Goal: Task Accomplishment & Management: Complete application form

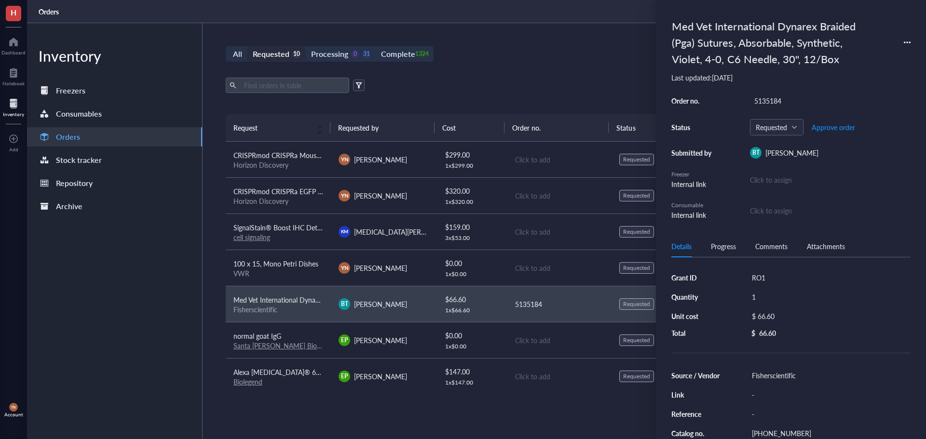
scroll to position [109, 0]
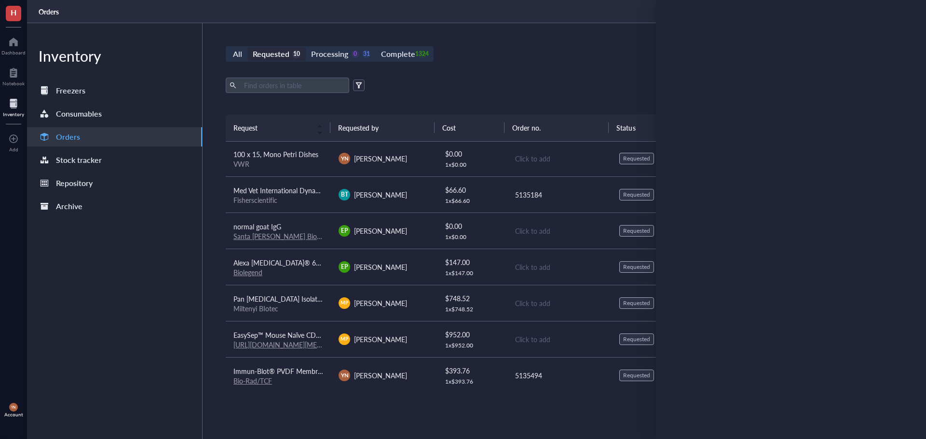
click at [531, 82] on div "Export Open archive" at bounding box center [559, 85] width 667 height 15
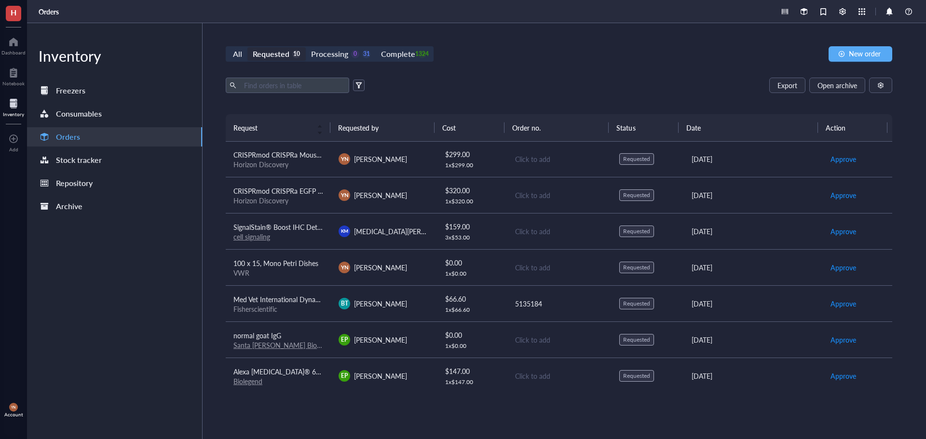
scroll to position [0, 0]
click at [497, 45] on div "All Requested 10 Processing 0 31 Complete 1324 New order Export Open archive Re…" at bounding box center [559, 231] width 713 height 416
click at [262, 51] on div "Requested" at bounding box center [271, 54] width 37 height 14
click at [247, 47] on input "Requested 10" at bounding box center [247, 47] width 0 height 0
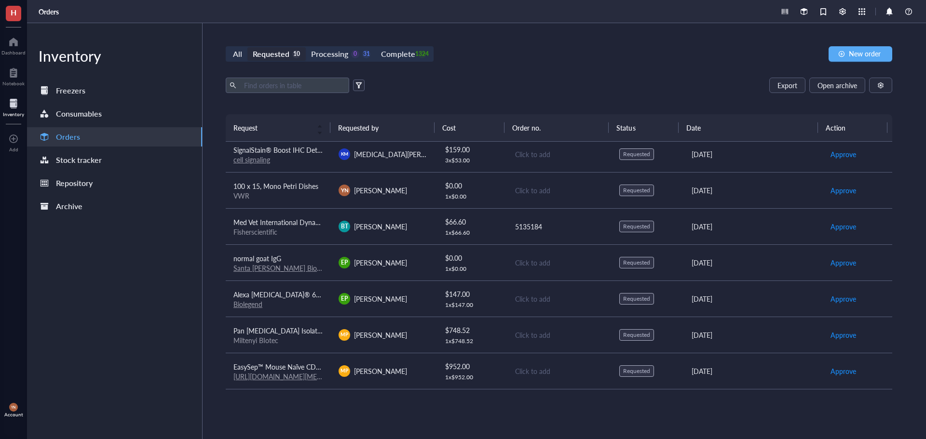
scroll to position [96, 0]
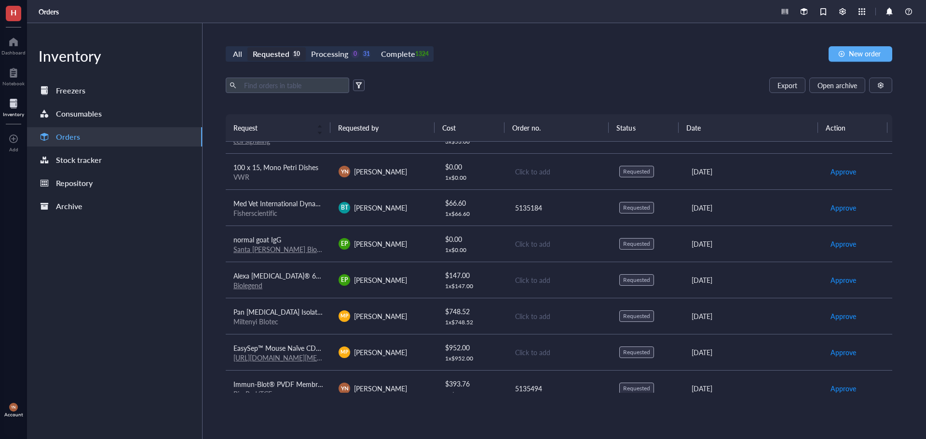
click at [300, 204] on span "Med Vet International Dynarex Braided (Pga) Sutures, Absorbable, Synthetic, Vio…" at bounding box center [398, 204] width 331 height 10
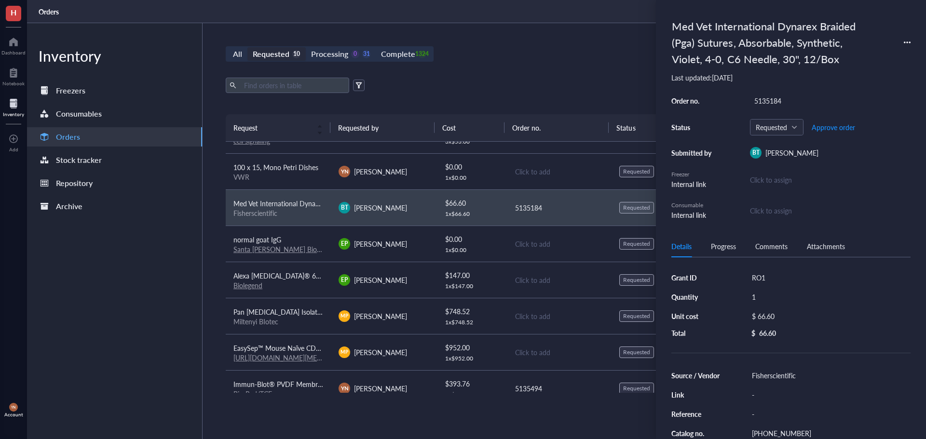
click at [553, 52] on div "All Requested 10 Processing 0 31 Complete 1324 New order" at bounding box center [559, 53] width 667 height 15
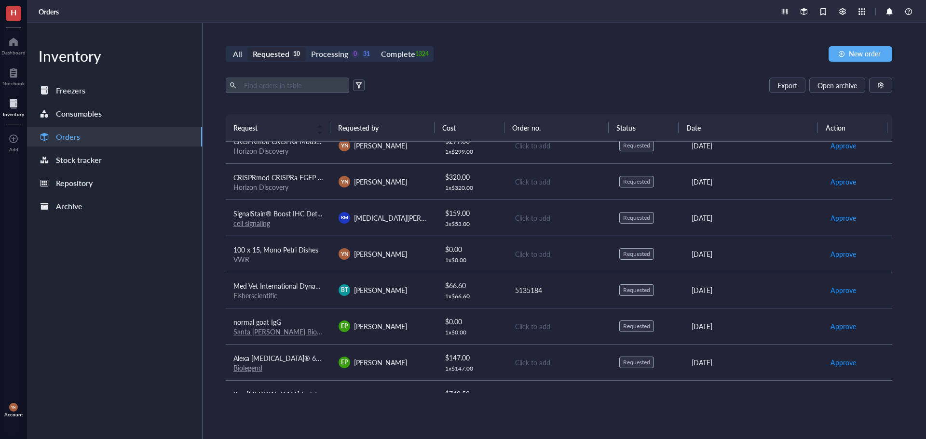
scroll to position [0, 0]
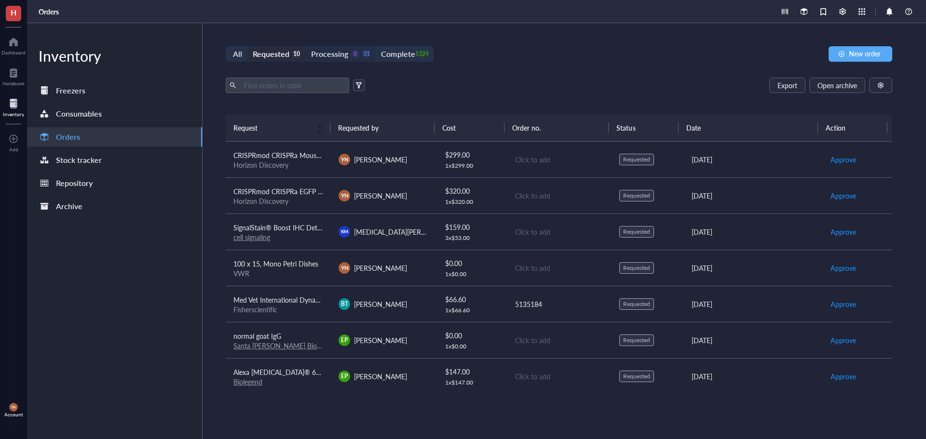
click at [336, 54] on div "Processing" at bounding box center [329, 54] width 37 height 14
click at [306, 47] on input "Processing 0 31" at bounding box center [306, 47] width 0 height 0
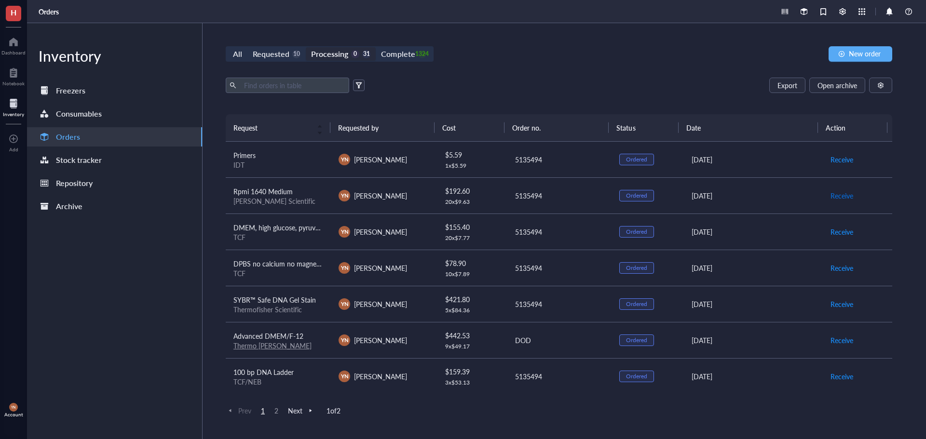
click at [839, 194] on span "Receive" at bounding box center [842, 196] width 23 height 11
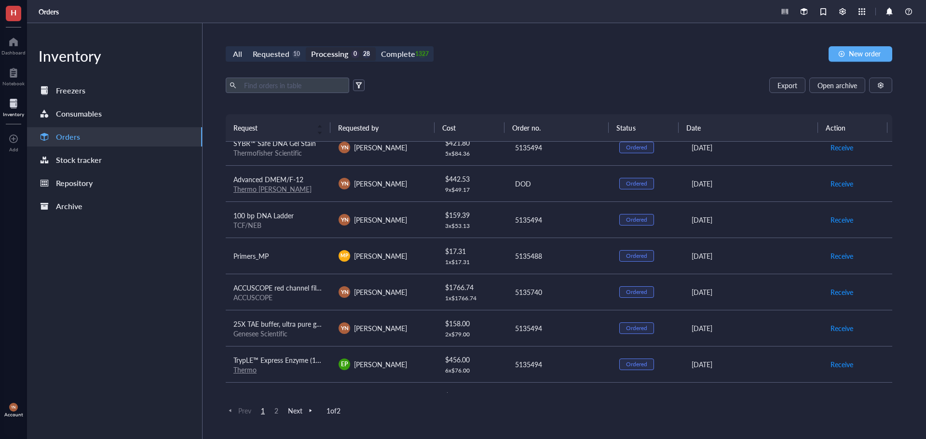
scroll to position [96, 0]
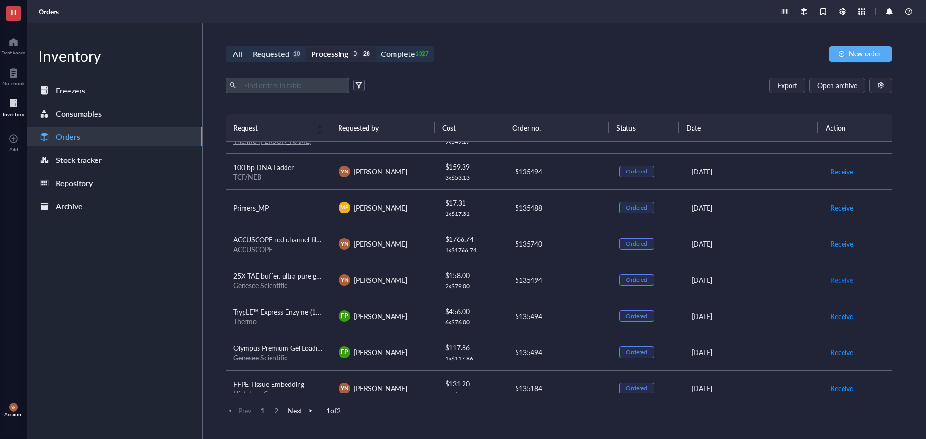
click at [831, 278] on span "Receive" at bounding box center [842, 280] width 23 height 11
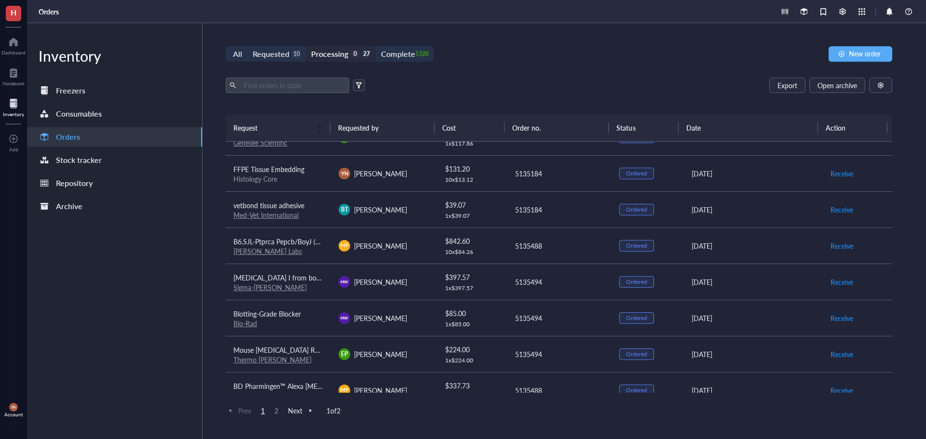
scroll to position [338, 0]
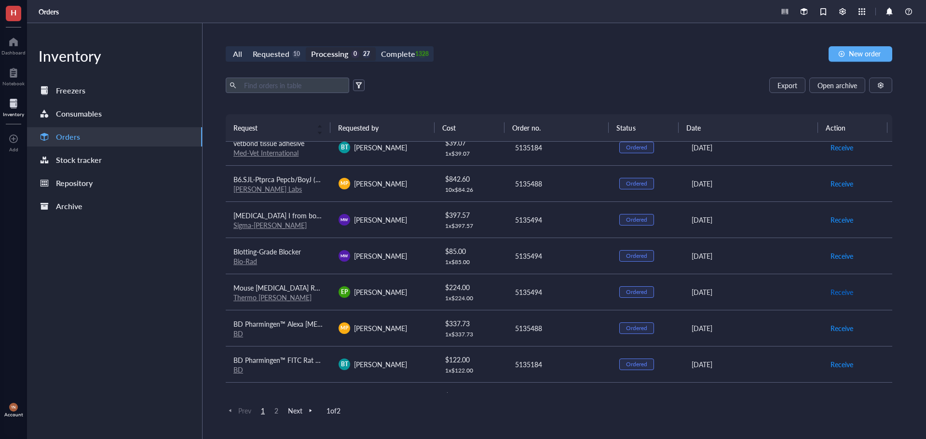
click at [837, 295] on span "Receive" at bounding box center [842, 292] width 23 height 11
click at [840, 258] on span "Receive" at bounding box center [842, 256] width 23 height 11
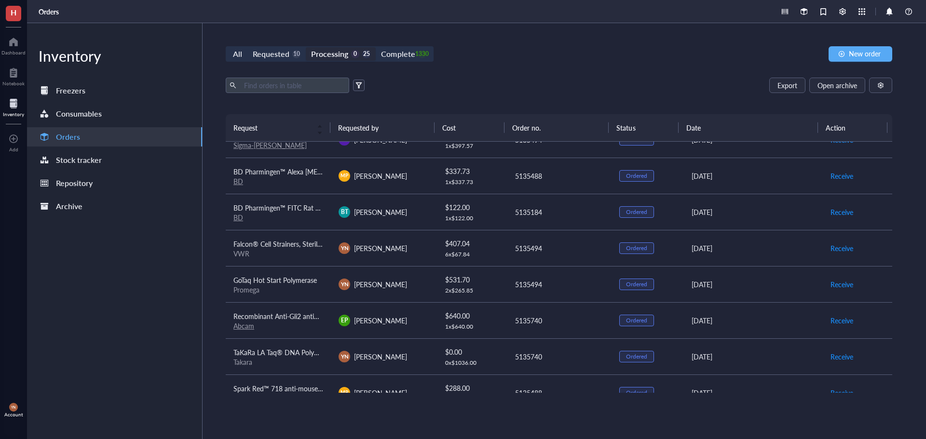
scroll to position [434, 0]
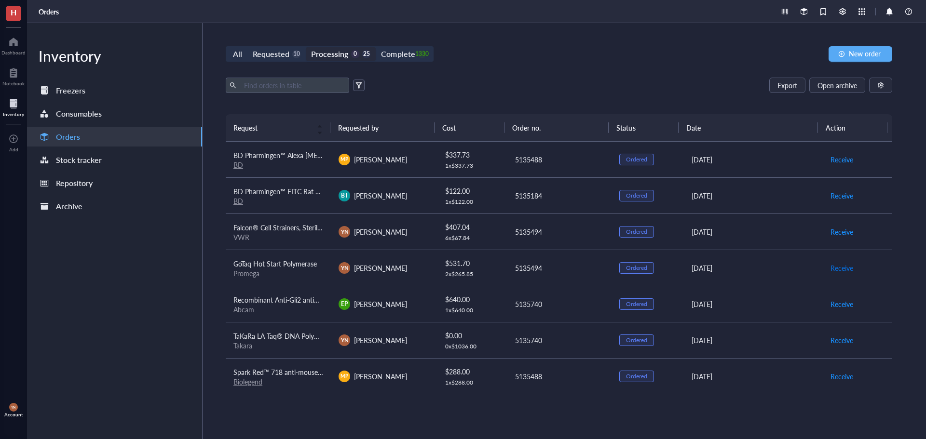
click at [831, 266] on span "Receive" at bounding box center [842, 268] width 23 height 11
click at [313, 262] on span "TaKaRa LA Taq® DNA Polymerase (Mg2+ plus buffer) - 250 Units" at bounding box center [330, 264] width 195 height 10
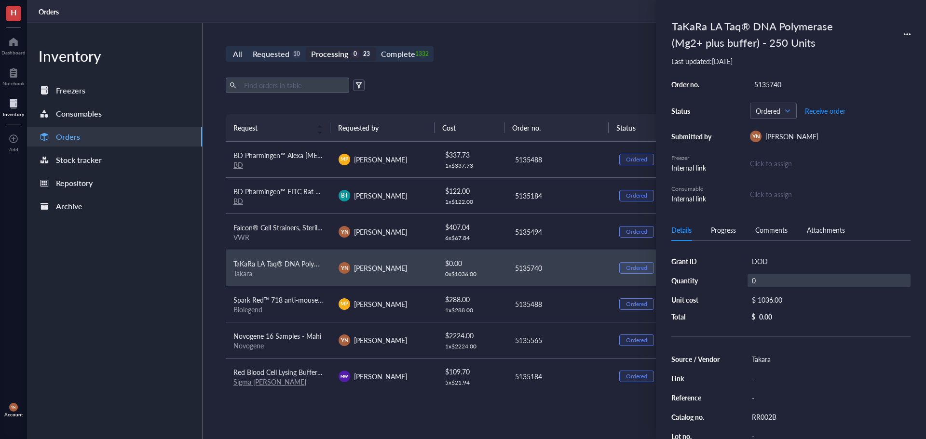
click at [762, 281] on div "0" at bounding box center [829, 281] width 163 height 14
type input "1"
click at [576, 44] on div "All Requested 10 Processing 0 23 Complete 1332 New order Export Open archive Re…" at bounding box center [559, 231] width 713 height 416
click at [586, 64] on div "All Requested 10 Processing 0 23 Complete 1332 New order Export Open archive Re…" at bounding box center [559, 231] width 713 height 416
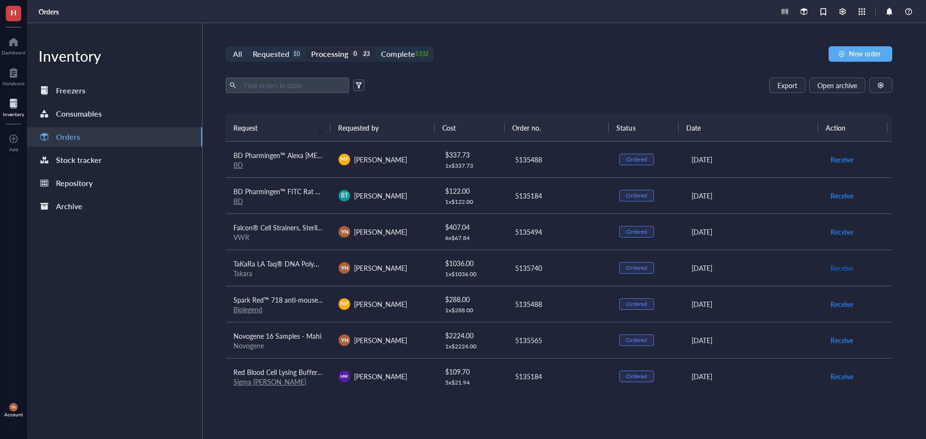
click at [840, 265] on span "Receive" at bounding box center [842, 268] width 23 height 11
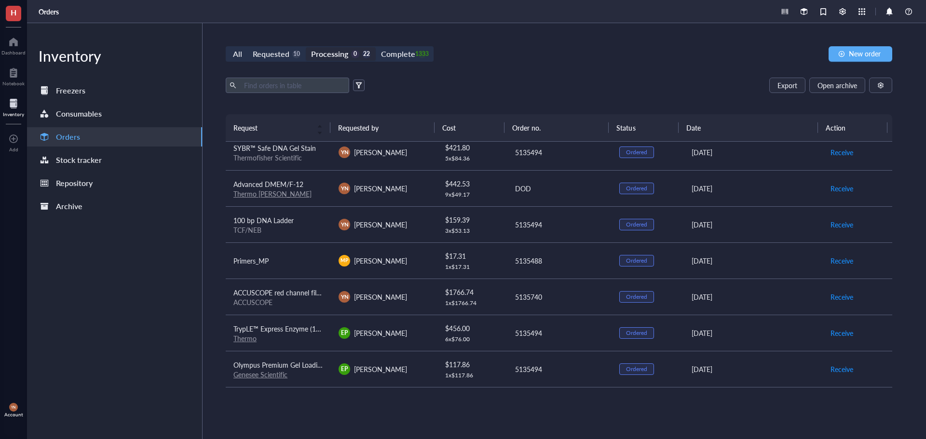
scroll to position [0, 0]
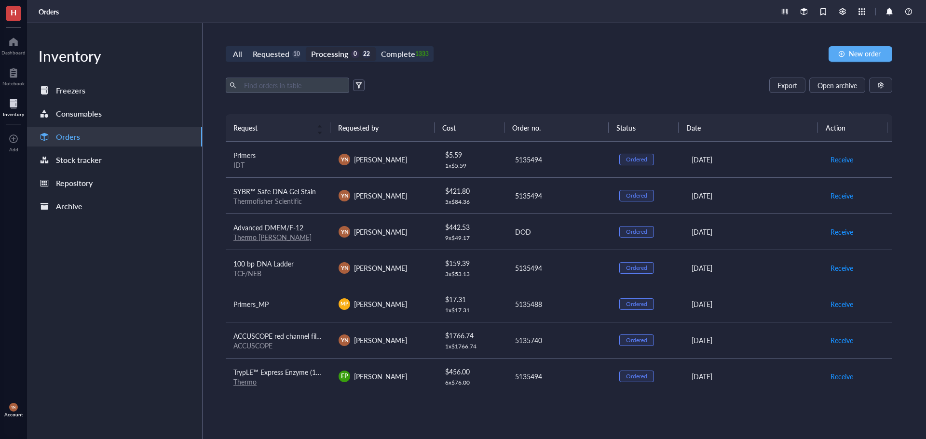
click at [481, 67] on div "All Requested 10 Processing 0 22 Complete 1333 New order Export Open archive Re…" at bounding box center [559, 231] width 713 height 416
click at [398, 50] on div "Complete" at bounding box center [398, 54] width 34 height 14
click at [376, 47] on input "Complete 1333" at bounding box center [376, 47] width 0 height 0
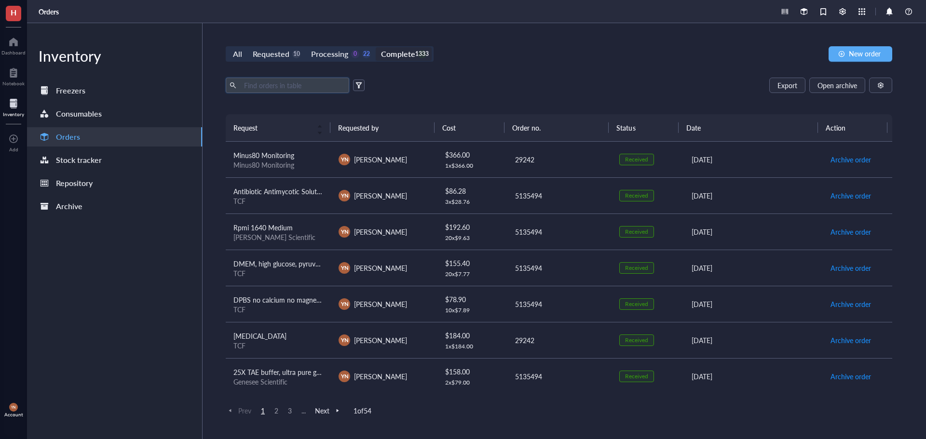
click at [261, 88] on input "text" at bounding box center [292, 85] width 105 height 14
type input "b27"
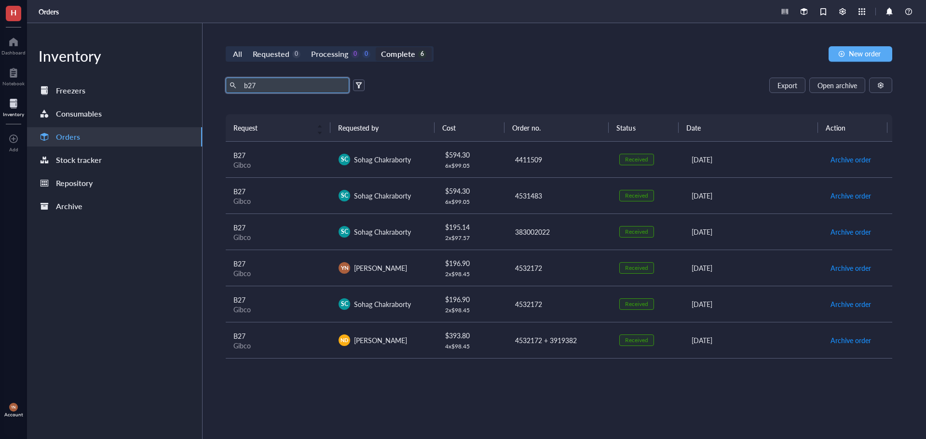
drag, startPoint x: 265, startPoint y: 84, endPoint x: 194, endPoint y: 74, distance: 72.0
click at [197, 78] on div "Inventory Freezers Consumables Orders Stock tracker Repository Archive All Requ…" at bounding box center [476, 231] width 899 height 416
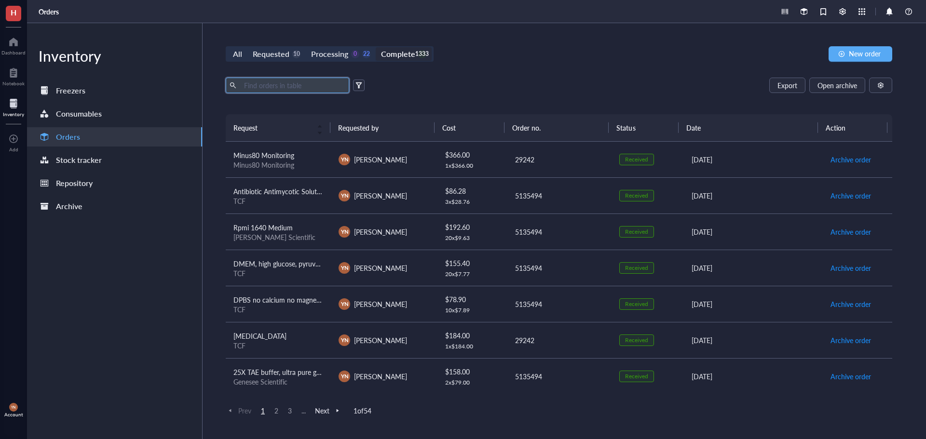
click at [401, 52] on div "Complete" at bounding box center [398, 54] width 34 height 14
click at [376, 47] on input "Complete 1333" at bounding box center [376, 47] width 0 height 0
click at [266, 86] on input "text" at bounding box center [292, 85] width 105 height 14
type input "b27"
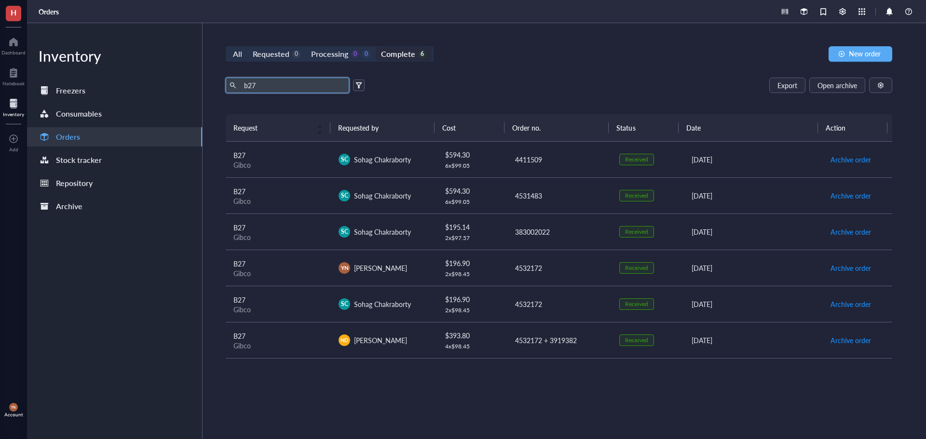
drag, startPoint x: 262, startPoint y: 81, endPoint x: 229, endPoint y: 81, distance: 32.8
click at [229, 81] on span "b27" at bounding box center [287, 85] width 123 height 15
click at [330, 53] on div "Processing" at bounding box center [329, 54] width 37 height 14
click at [306, 47] on input "Processing 0 0" at bounding box center [306, 47] width 0 height 0
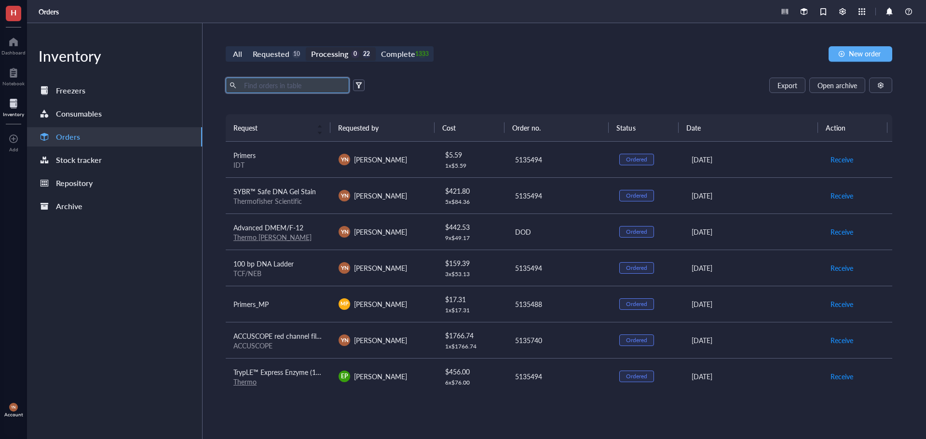
click at [308, 85] on input "text" at bounding box center [292, 85] width 105 height 14
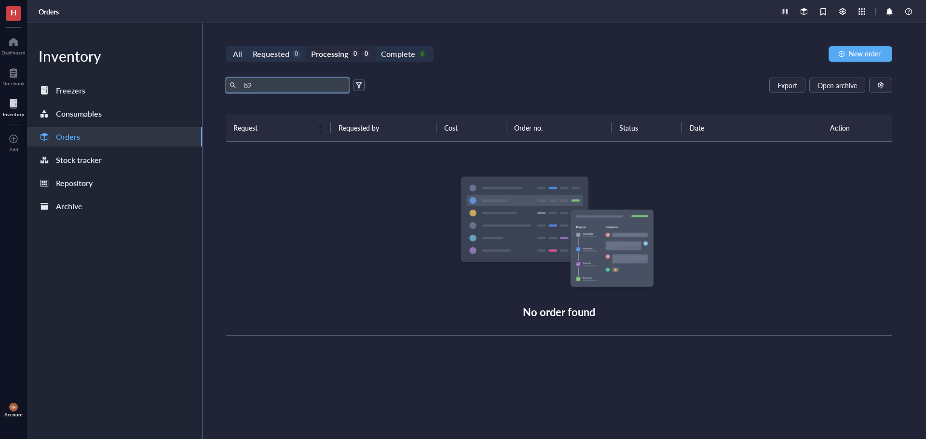
type input "b"
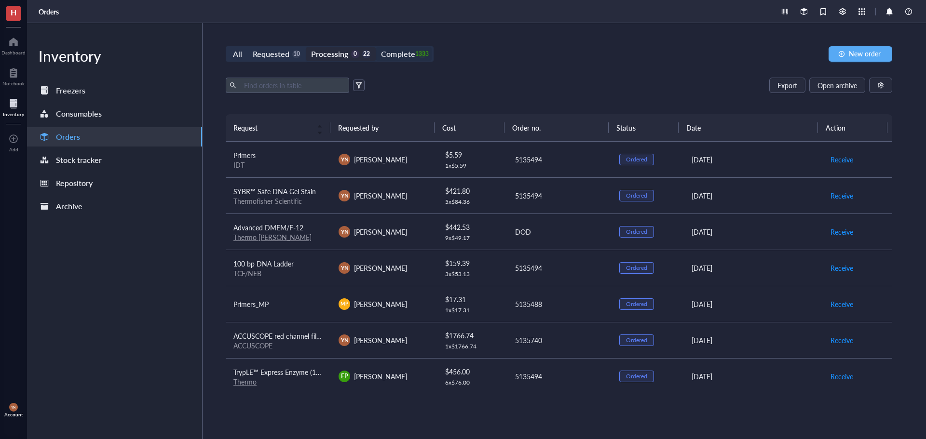
click at [416, 59] on div "Complete 1333" at bounding box center [403, 54] width 45 height 14
click at [376, 47] on input "Complete 1333" at bounding box center [376, 47] width 0 height 0
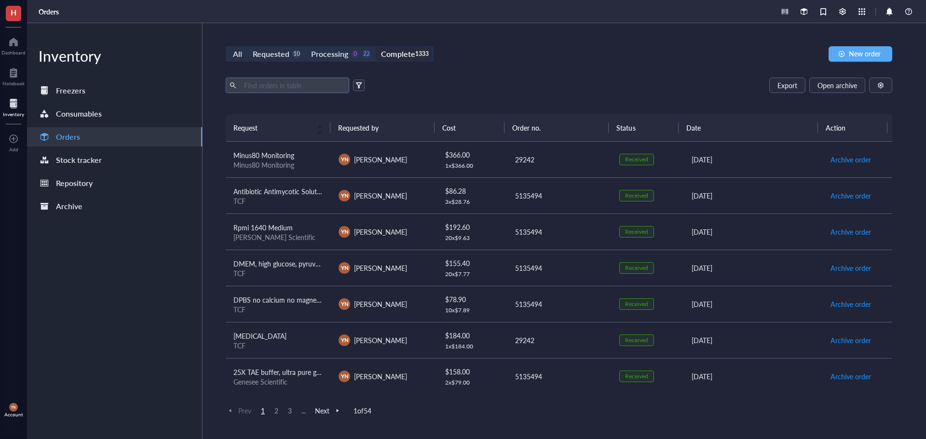
click at [297, 86] on input "text" at bounding box center [292, 85] width 105 height 14
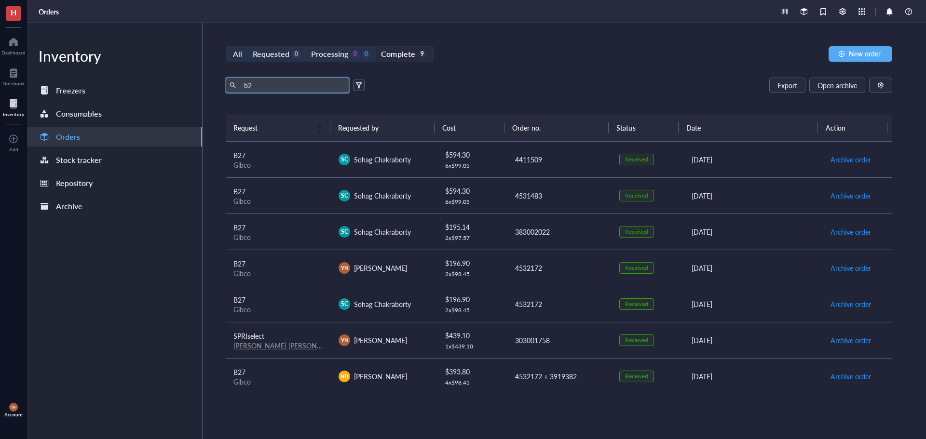
type input "b"
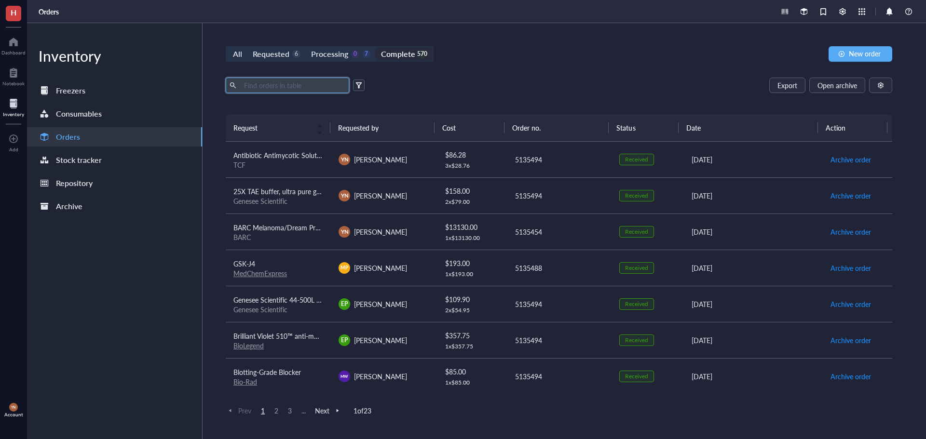
click at [476, 88] on div "Export Open archive" at bounding box center [559, 85] width 667 height 15
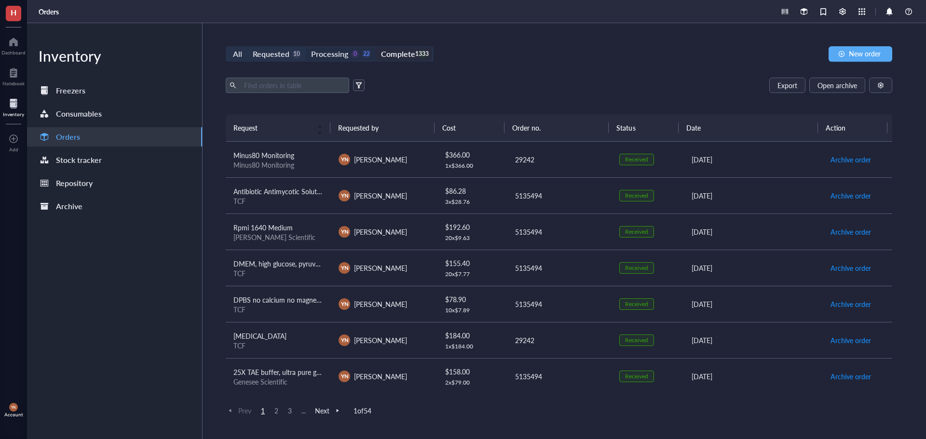
click at [324, 50] on div "Processing" at bounding box center [329, 54] width 37 height 14
click at [306, 47] on input "Processing 0 22" at bounding box center [306, 47] width 0 height 0
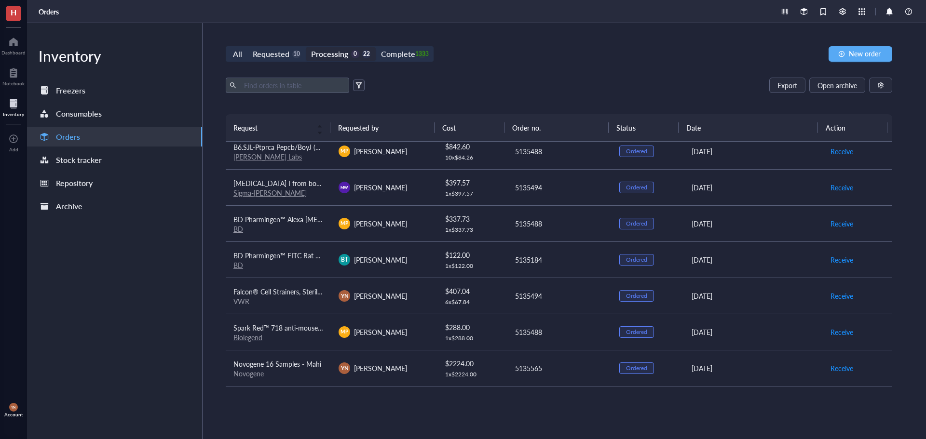
scroll to position [159, 0]
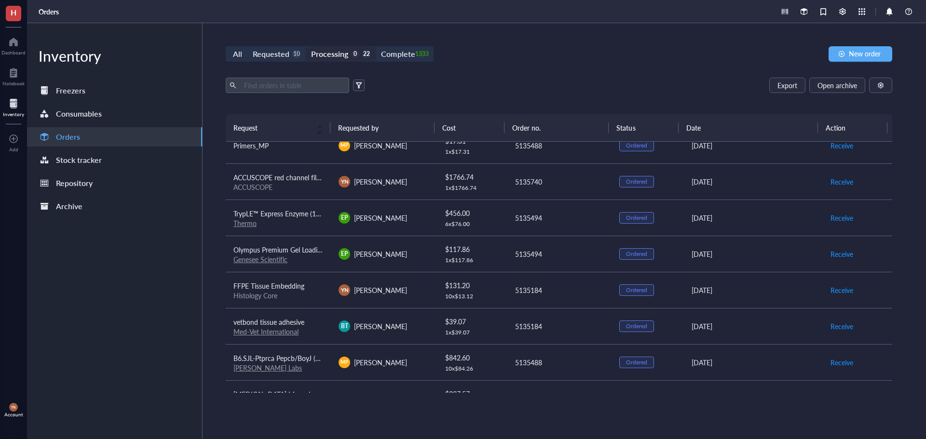
click at [406, 58] on div "Complete" at bounding box center [398, 54] width 34 height 14
click at [376, 47] on input "Complete 1333" at bounding box center [376, 47] width 0 height 0
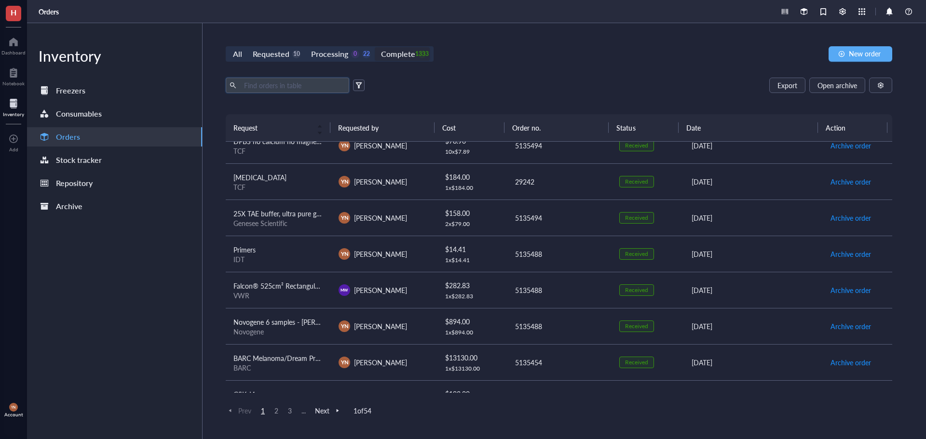
click at [291, 81] on input "text" at bounding box center [292, 85] width 105 height 14
type input "b27"
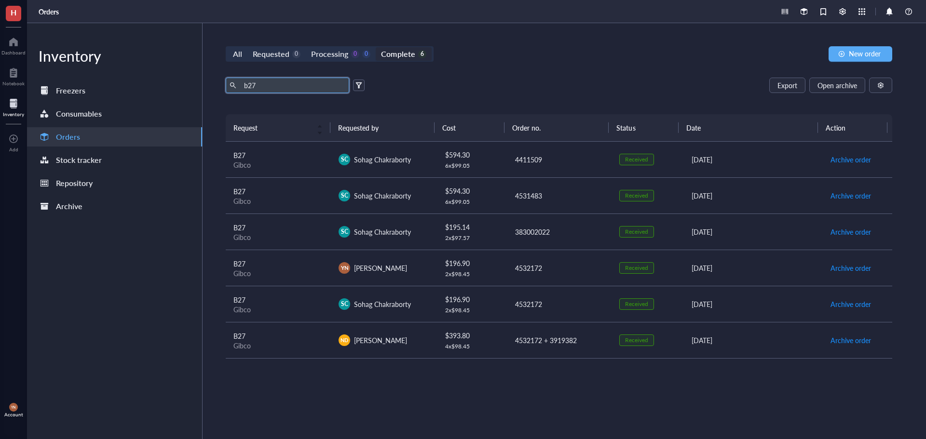
drag, startPoint x: 226, startPoint y: 80, endPoint x: 157, endPoint y: 77, distance: 69.1
click at [157, 77] on div "Inventory Freezers Consumables Orders Stock tracker Repository Archive All Requ…" at bounding box center [476, 231] width 899 height 416
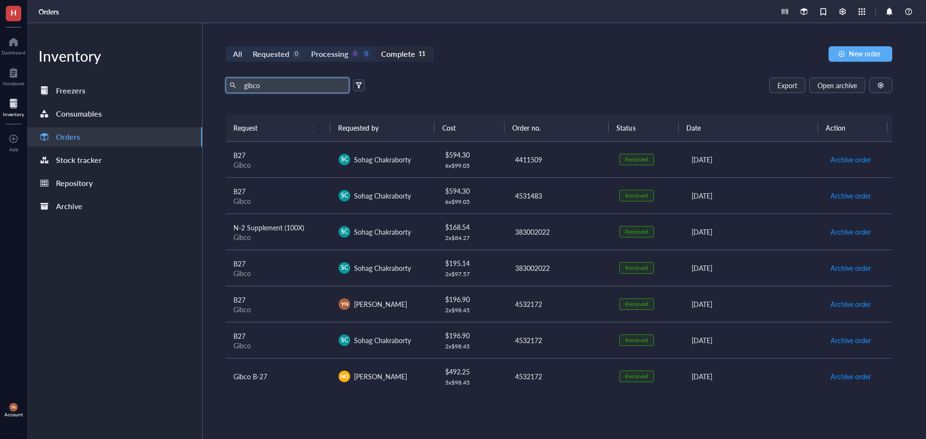
drag, startPoint x: 273, startPoint y: 92, endPoint x: 216, endPoint y: 86, distance: 58.2
click at [216, 86] on div "All Requested 0 Processing 0 0 Complete 11 New order gibco Export Open archive …" at bounding box center [559, 231] width 713 height 416
type input "gibco"
click at [529, 99] on div "gibco Export Open archive Requester Requested on Source / Vendor Last updated" at bounding box center [559, 96] width 667 height 37
click at [523, 67] on div "All Requested 0 Processing 0 0 Complete 11 New order gibco Export Open archive …" at bounding box center [559, 231] width 713 height 416
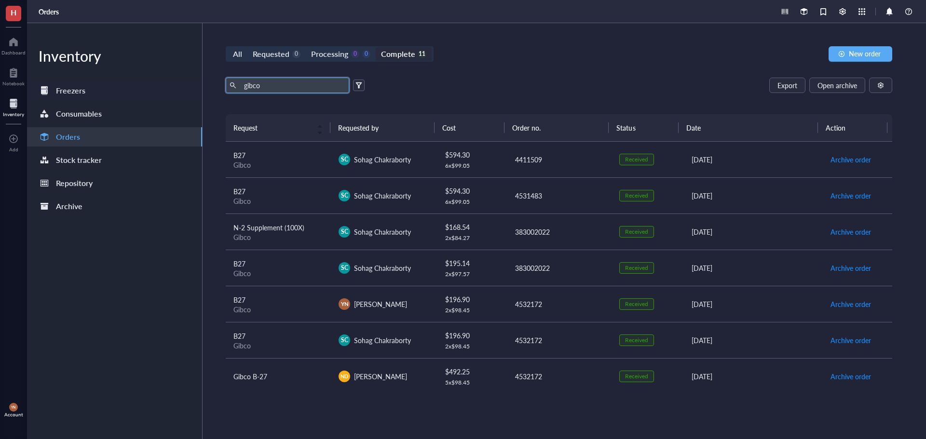
drag, startPoint x: 285, startPoint y: 82, endPoint x: 181, endPoint y: 82, distance: 103.2
click at [181, 82] on div "Inventory Freezers Consumables Orders Stock tracker Repository Archive All Requ…" at bounding box center [476, 231] width 899 height 416
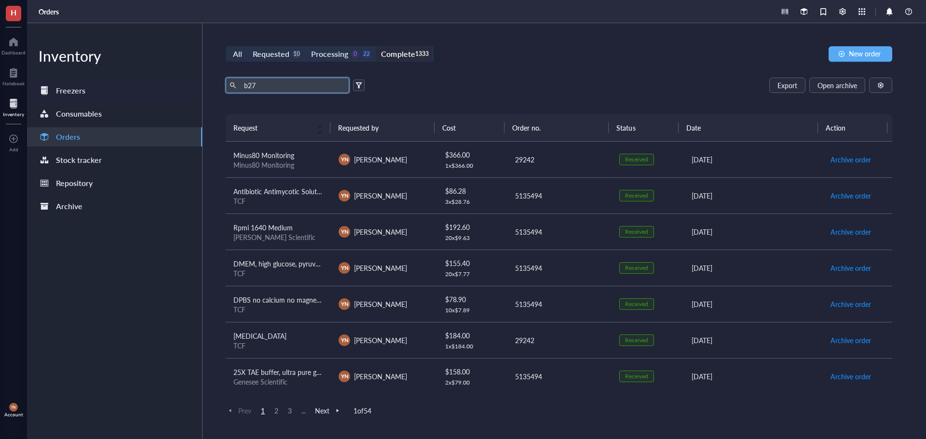
type input "b27"
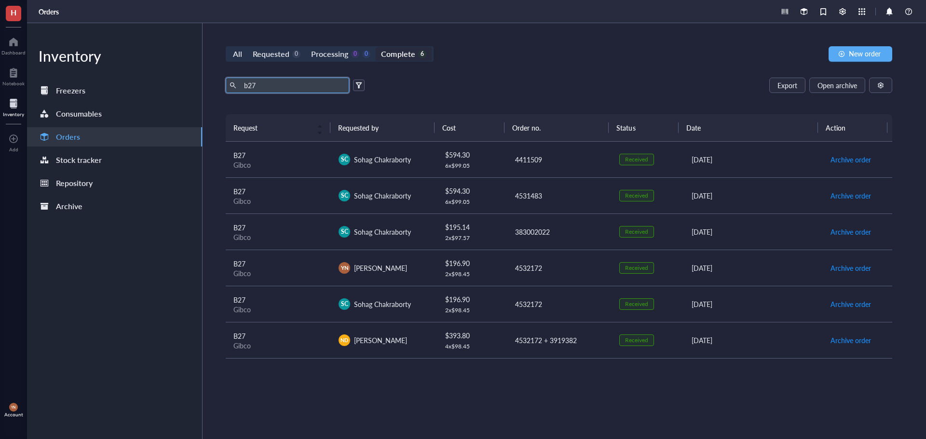
click at [325, 164] on td "B27 Gibco" at bounding box center [278, 160] width 105 height 36
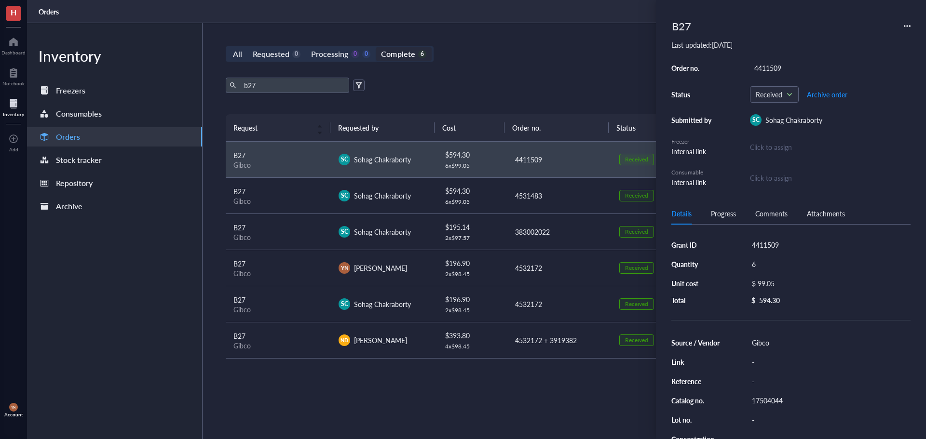
click at [487, 84] on div "b27 Export Open archive" at bounding box center [559, 85] width 667 height 15
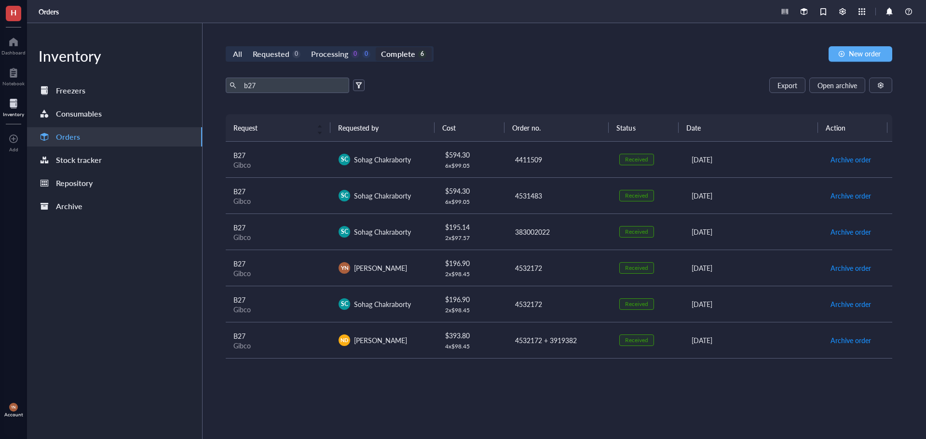
click at [278, 157] on div "B27" at bounding box center [278, 155] width 90 height 11
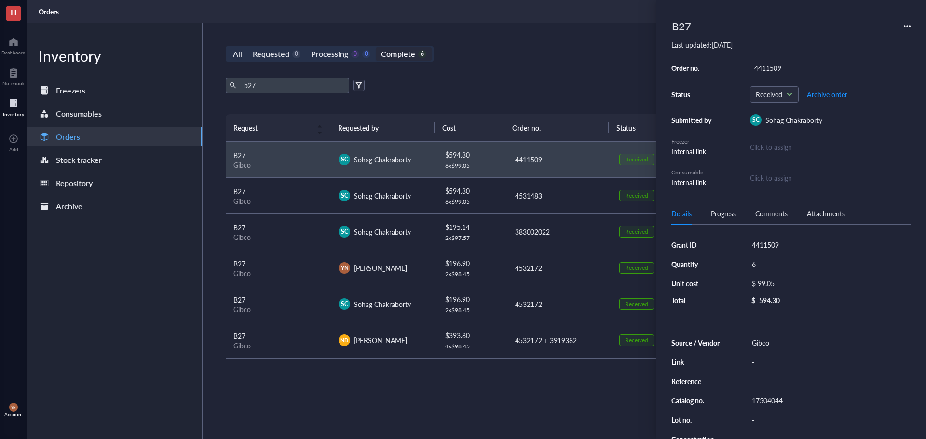
click at [543, 63] on div "All Requested 0 Processing 0 0 Complete 6 New order b27 Export Open archive Req…" at bounding box center [559, 231] width 713 height 416
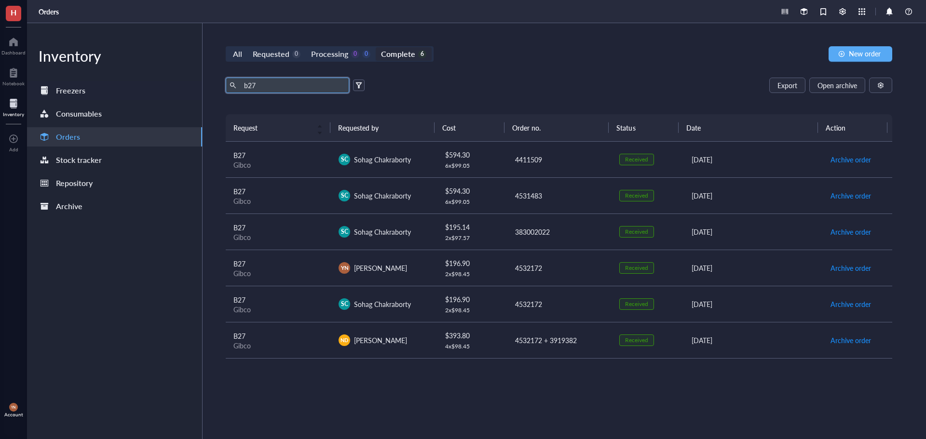
drag, startPoint x: 285, startPoint y: 82, endPoint x: 190, endPoint y: 82, distance: 95.5
click at [190, 82] on div "Inventory Freezers Consumables Orders Stock tracker Repository Archive All Requ…" at bounding box center [476, 231] width 899 height 416
click at [578, 95] on div "b27 Export Open archive Requester Requested on Source / Vendor Last updated" at bounding box center [559, 96] width 667 height 37
click at [276, 163] on div "Gibco" at bounding box center [278, 165] width 90 height 9
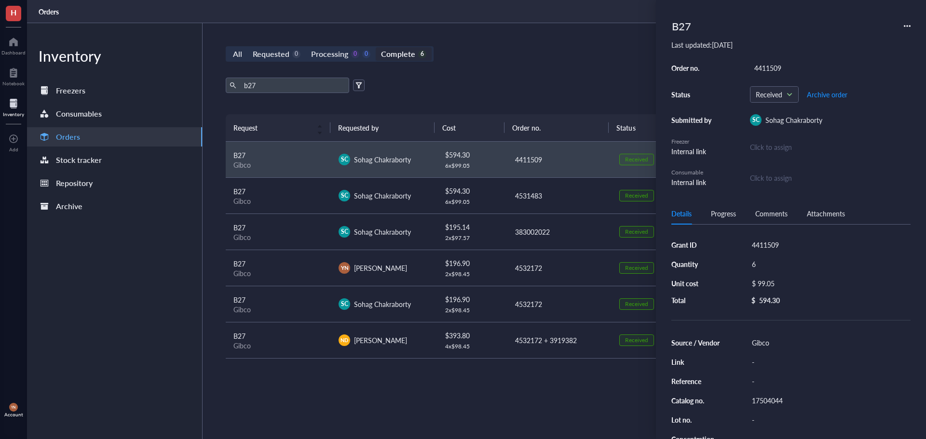
click at [904, 24] on icon at bounding box center [907, 26] width 7 height 7
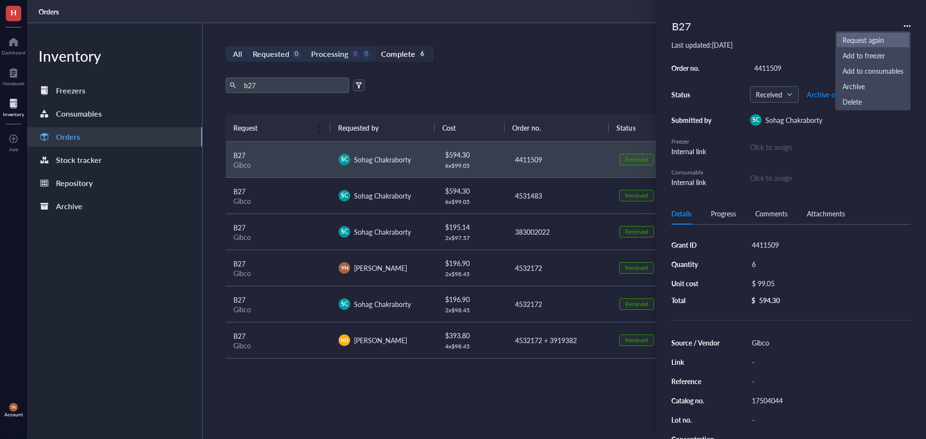
click at [867, 44] on span "Request again" at bounding box center [873, 40] width 61 height 11
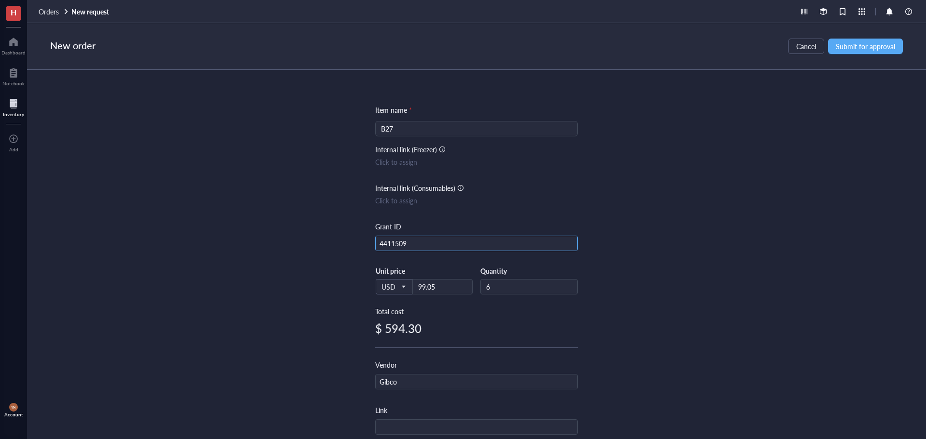
drag, startPoint x: 418, startPoint y: 249, endPoint x: 282, endPoint y: 243, distance: 135.7
click at [292, 245] on div "Item name * B27 Internal link (Freezer) Click to assign Internal link (Consumab…" at bounding box center [476, 254] width 899 height 369
type input "Start-Up/DOD"
click at [884, 219] on div "Item name * B27 Internal link (Freezer) Click to assign Internal link (Consumab…" at bounding box center [476, 254] width 899 height 369
click at [853, 52] on button "Submit for approval" at bounding box center [865, 46] width 75 height 15
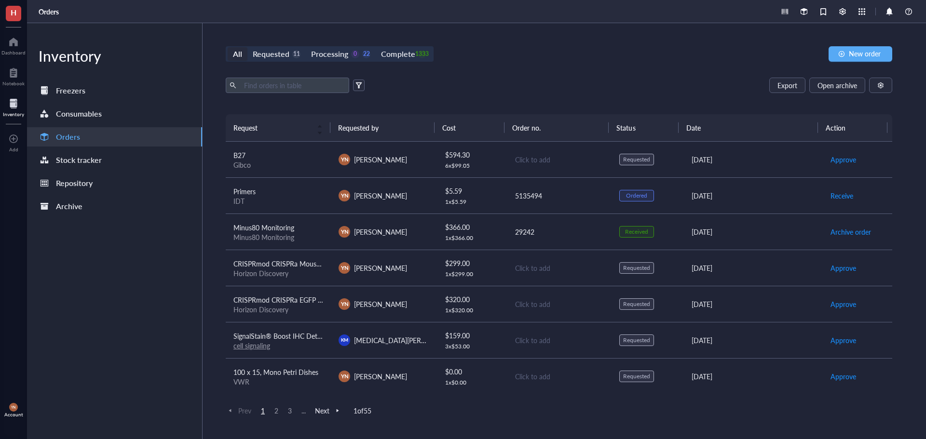
click at [268, 167] on div "Gibco" at bounding box center [278, 165] width 90 height 9
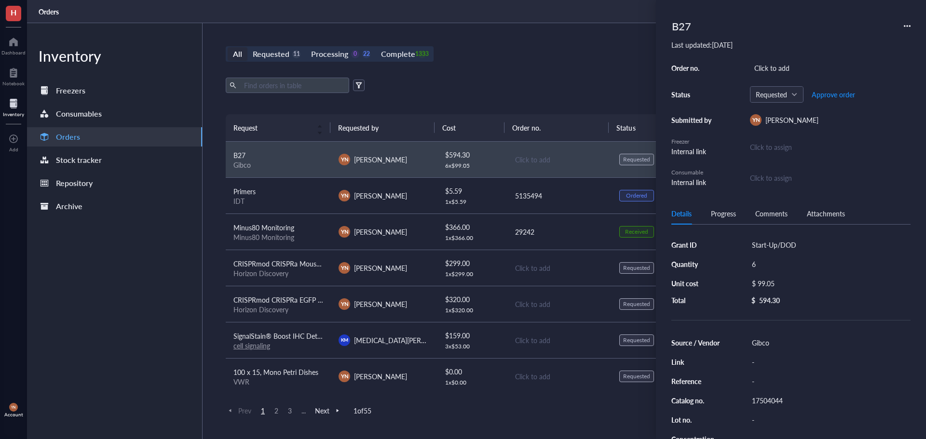
drag, startPoint x: 492, startPoint y: 92, endPoint x: 470, endPoint y: 75, distance: 27.9
click at [492, 92] on div "Export Open archive" at bounding box center [559, 85] width 667 height 15
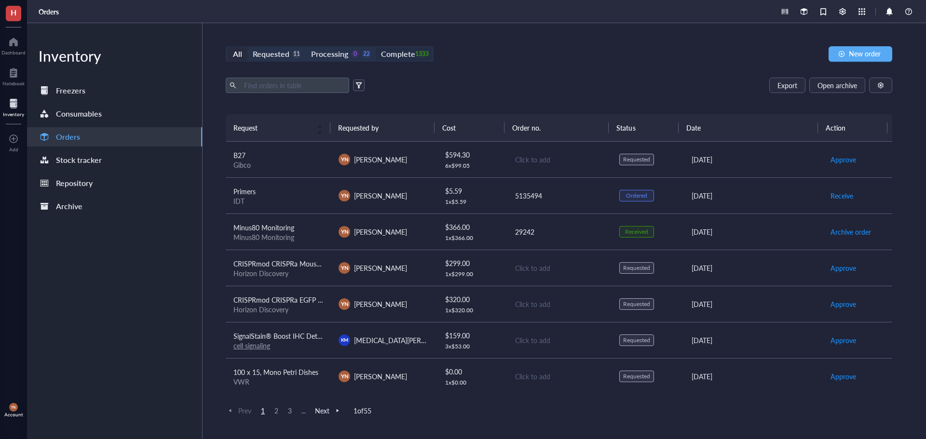
click at [415, 59] on div "Complete 1333" at bounding box center [403, 54] width 45 height 14
click at [376, 47] on input "Complete 1333" at bounding box center [376, 47] width 0 height 0
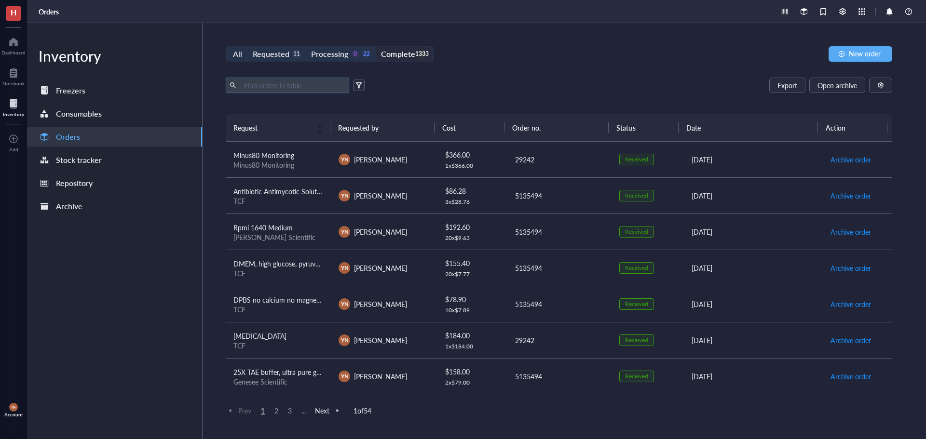
click at [261, 85] on input "text" at bounding box center [292, 85] width 105 height 14
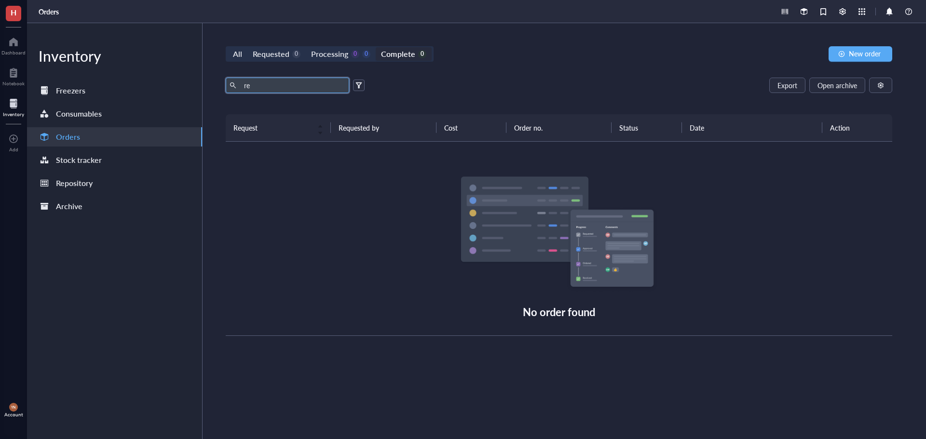
type input "r"
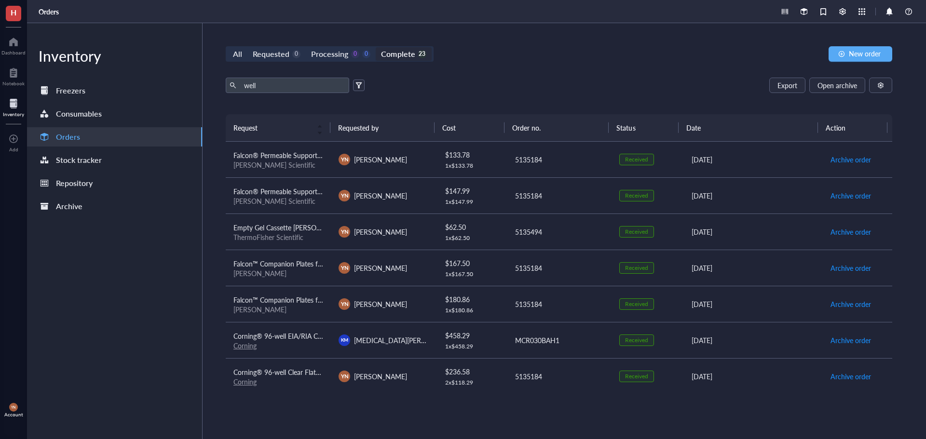
click at [304, 269] on div "Falcon™ Companion Plates for Cell Culture Inserts - 6 [PERSON_NAME]" at bounding box center [278, 264] width 90 height 11
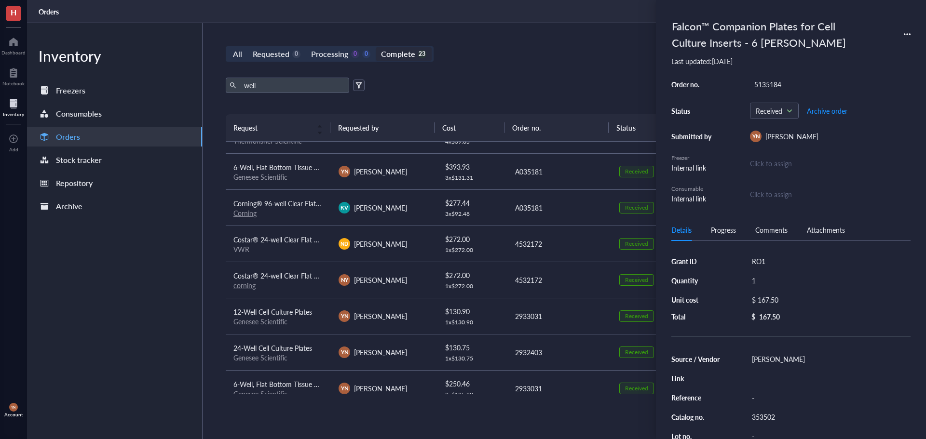
scroll to position [193, 0]
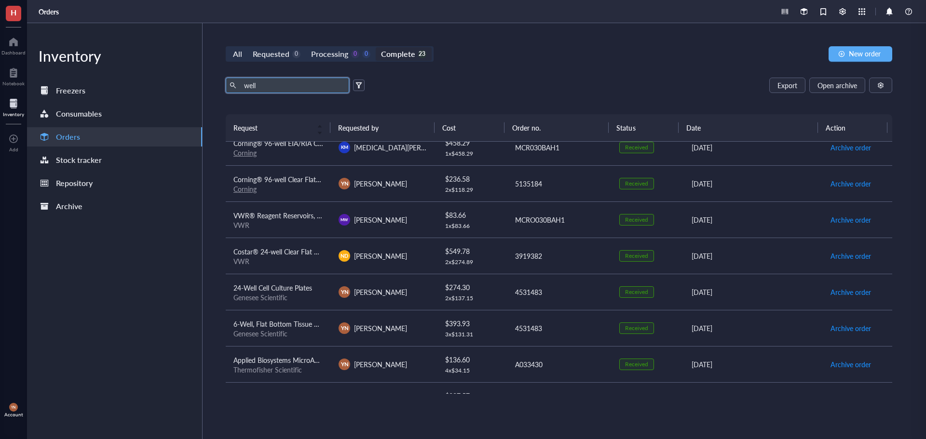
drag, startPoint x: 277, startPoint y: 84, endPoint x: 205, endPoint y: 82, distance: 72.4
click at [205, 82] on div "All Requested 0 Processing 0 0 Complete 23 New order well Export Open archive R…" at bounding box center [559, 231] width 713 height 416
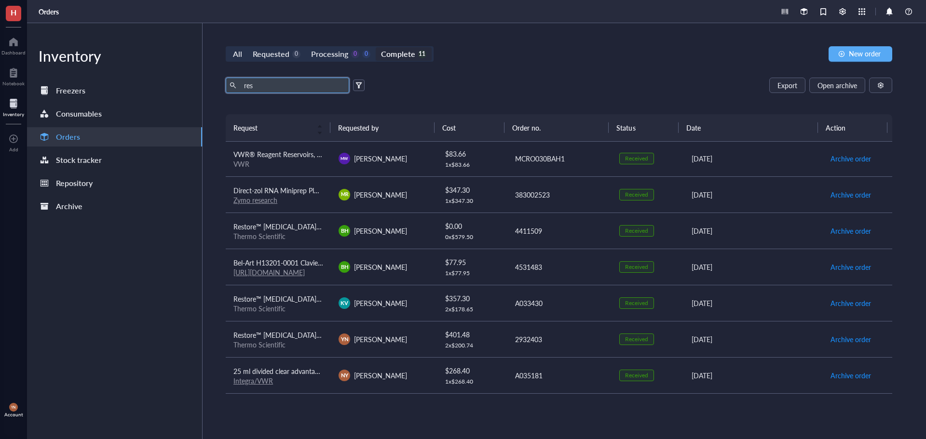
type input "res"
click at [287, 158] on span "VWR® Reagent Reservoirs, Polystyrene reservoir, 3-well divided" at bounding box center [328, 155] width 190 height 10
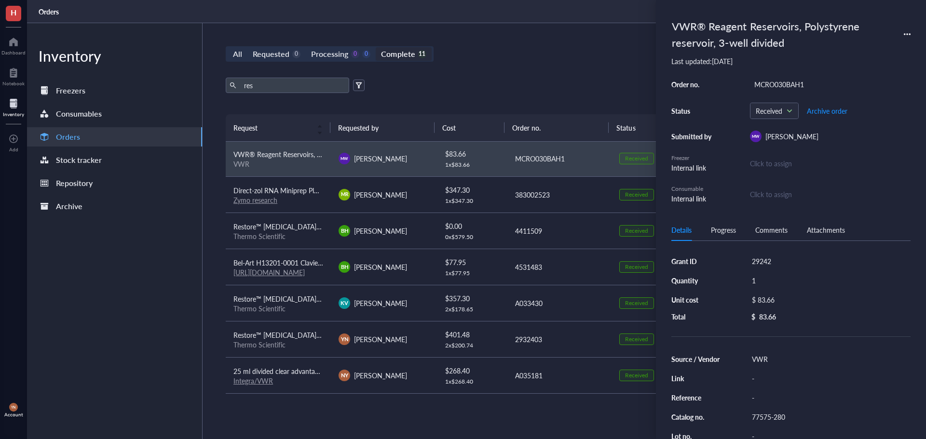
click at [905, 33] on icon at bounding box center [907, 34] width 7 height 7
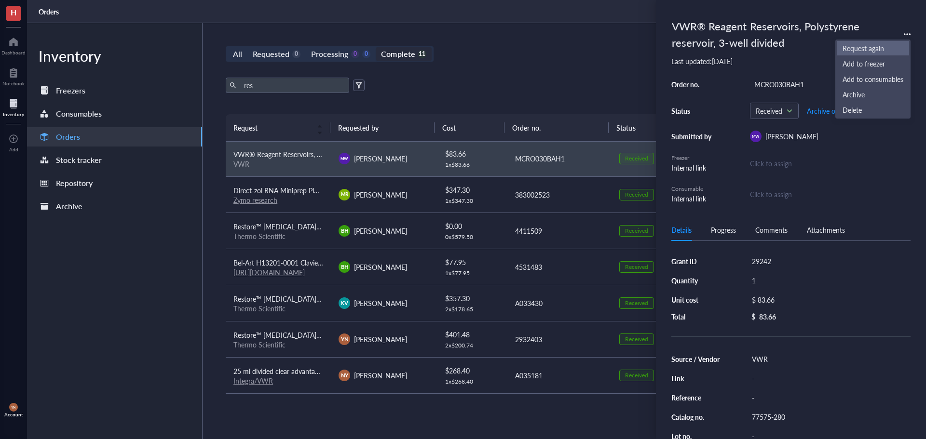
click at [868, 47] on span "Request again" at bounding box center [873, 48] width 61 height 11
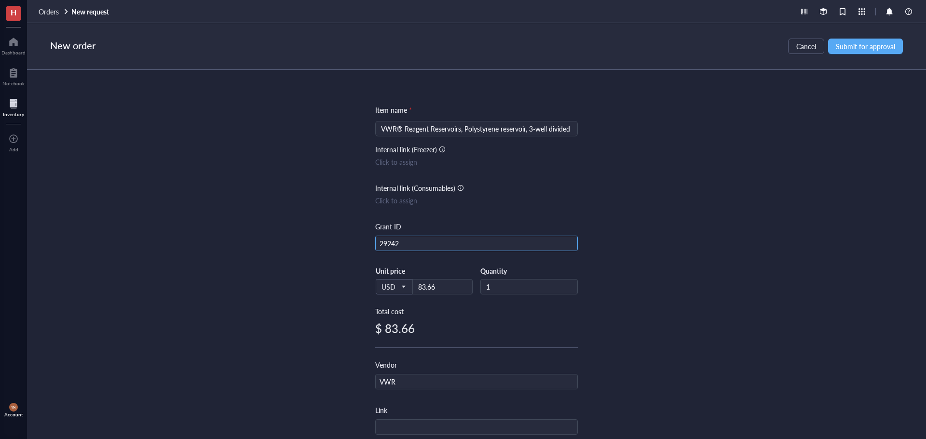
click at [397, 242] on input "29242" at bounding box center [477, 243] width 202 height 15
type input "R37"
click at [657, 202] on div "Item name * VWR® Reagent Reservoirs, Polystyrene reservoir, 3-well divided Inte…" at bounding box center [476, 254] width 899 height 369
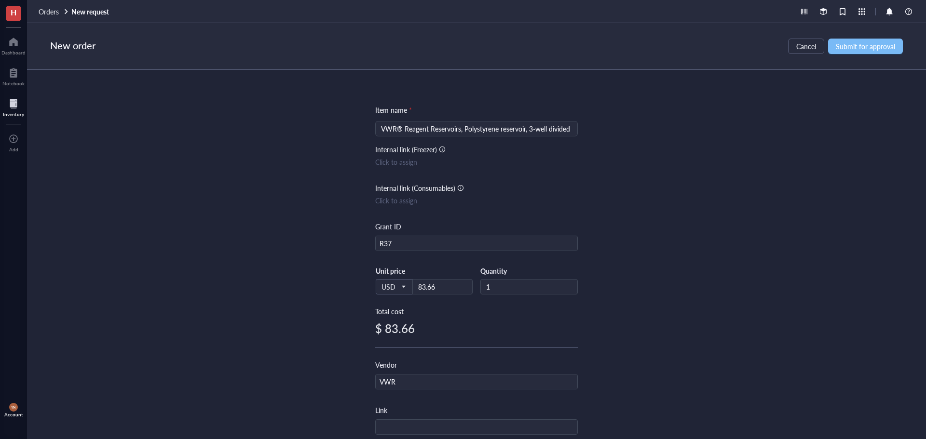
click at [852, 47] on span "Submit for approval" at bounding box center [865, 46] width 59 height 8
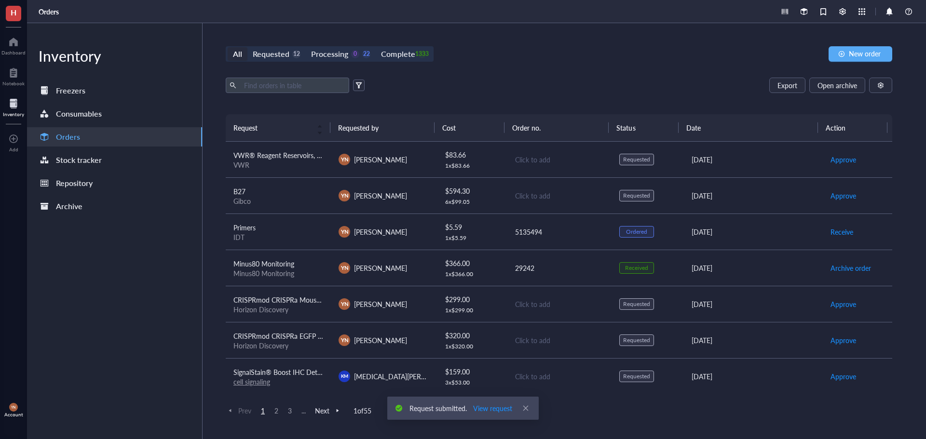
click at [261, 77] on div "All Requested 12 Processing 0 22 Complete 1333 New order Export Open archive Re…" at bounding box center [559, 231] width 713 height 416
click at [255, 88] on input "text" at bounding box center [292, 85] width 105 height 14
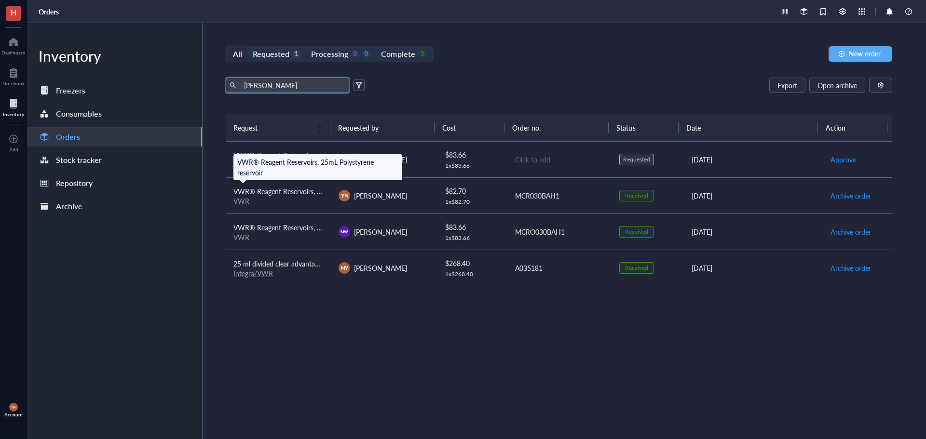
type input "[PERSON_NAME]"
click at [292, 191] on span "VWR® Reagent Reservoirs, 25mL Polystyrene reservoir" at bounding box center [315, 192] width 164 height 10
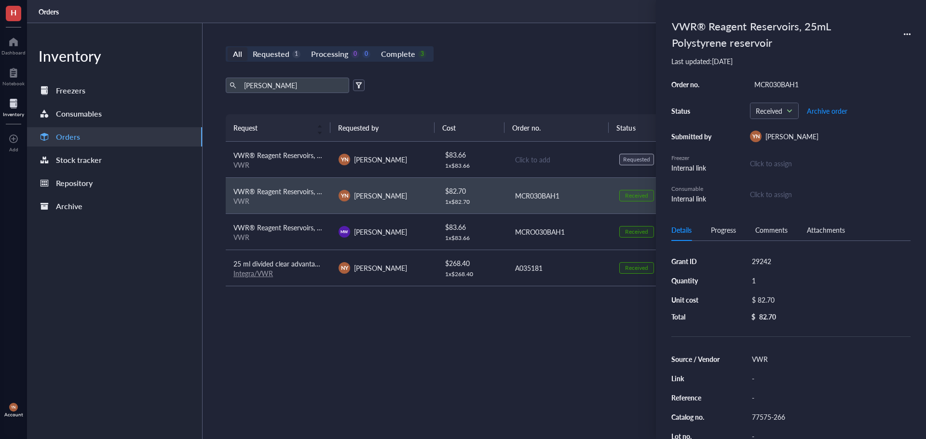
click at [906, 33] on icon at bounding box center [907, 34] width 7 height 7
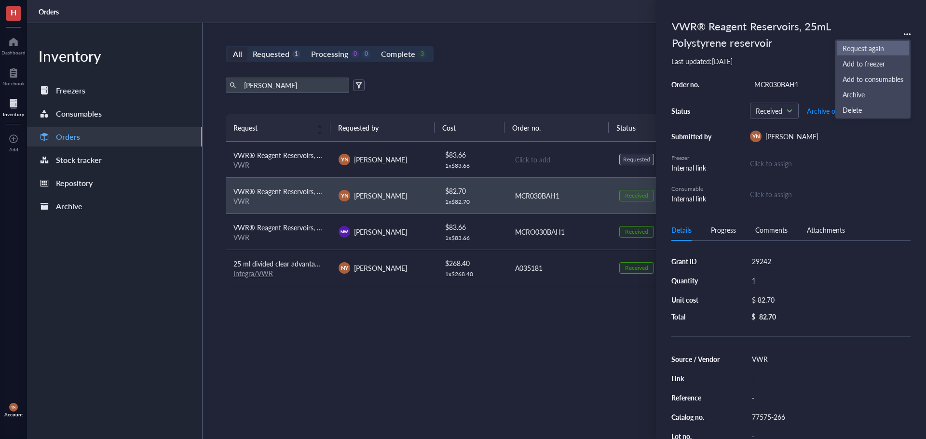
click at [875, 45] on span "Request again" at bounding box center [873, 48] width 61 height 11
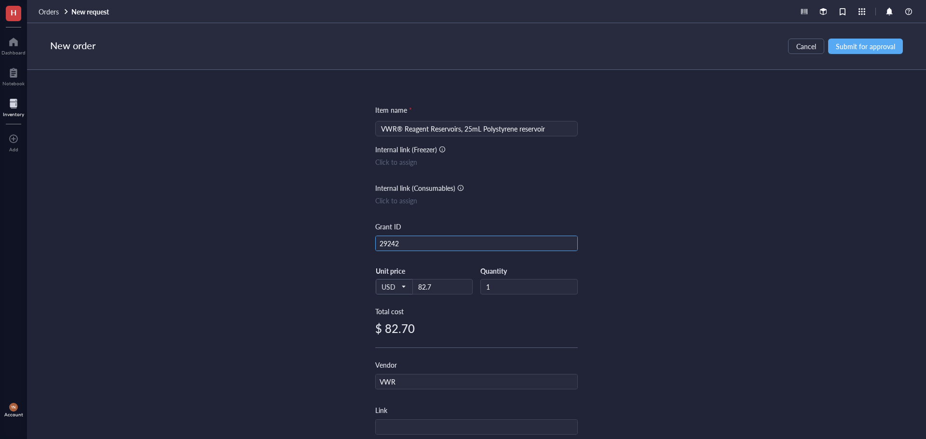
click at [412, 246] on input "29242" at bounding box center [477, 243] width 202 height 15
type input "R37"
click at [662, 202] on div "Item name * VWR® Reagent Reservoirs, 25mL Polystyrene reservoir Internal link (…" at bounding box center [476, 254] width 899 height 369
click at [858, 46] on span "Submit for approval" at bounding box center [865, 46] width 59 height 8
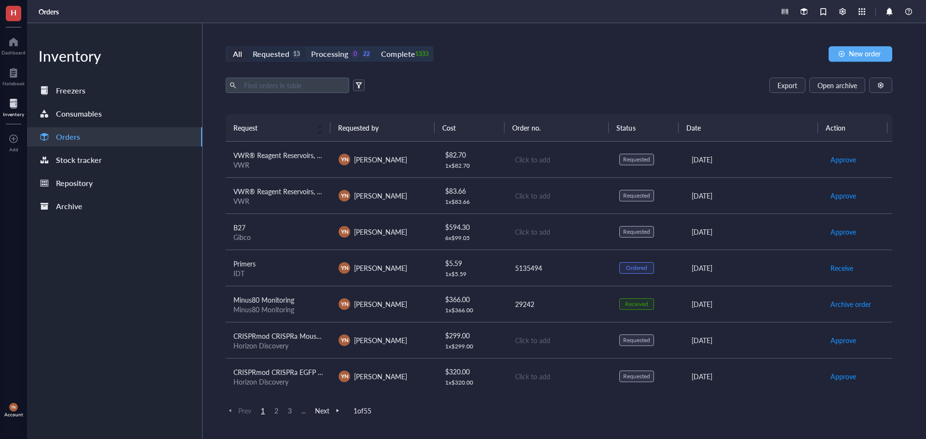
click at [271, 50] on div "Requested" at bounding box center [271, 54] width 37 height 14
click at [247, 47] on input "Requested 13" at bounding box center [247, 47] width 0 height 0
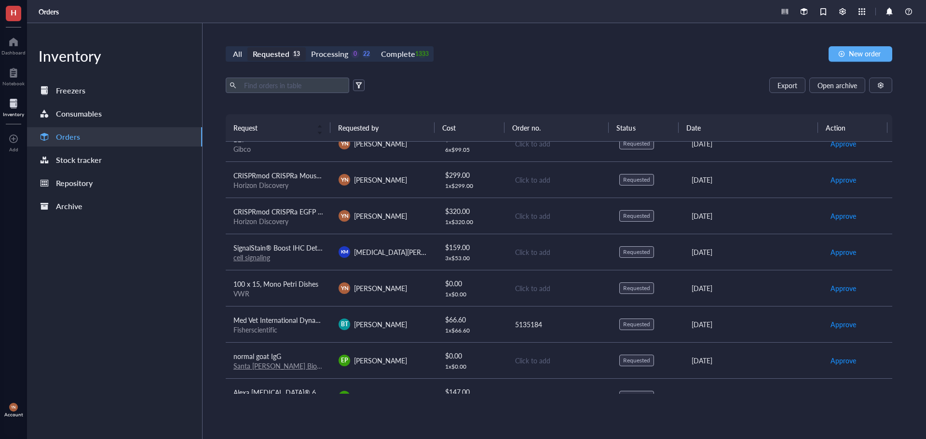
scroll to position [96, 0]
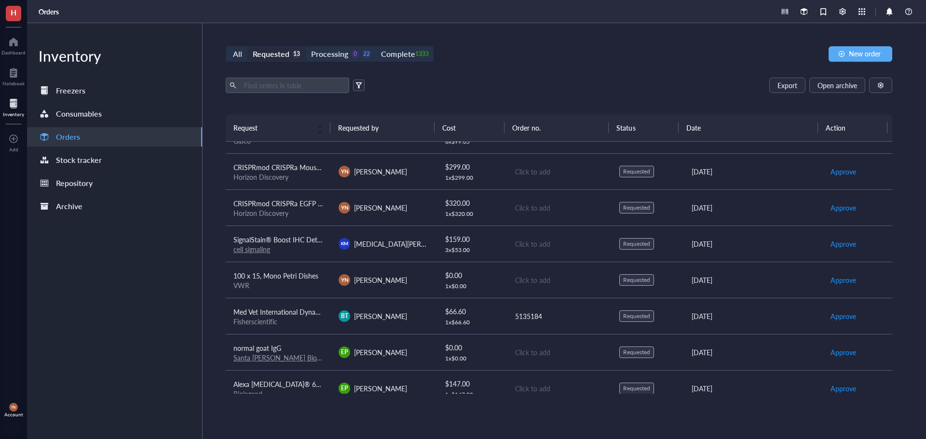
click at [488, 68] on div "All Requested 13 Processing 0 22 Complete 1333 New order Export Open archive Re…" at bounding box center [559, 231] width 713 height 416
click at [418, 60] on div "Complete 1333" at bounding box center [403, 54] width 45 height 14
click at [376, 47] on input "Complete 1333" at bounding box center [376, 47] width 0 height 0
click at [290, 92] on input "text" at bounding box center [292, 85] width 105 height 14
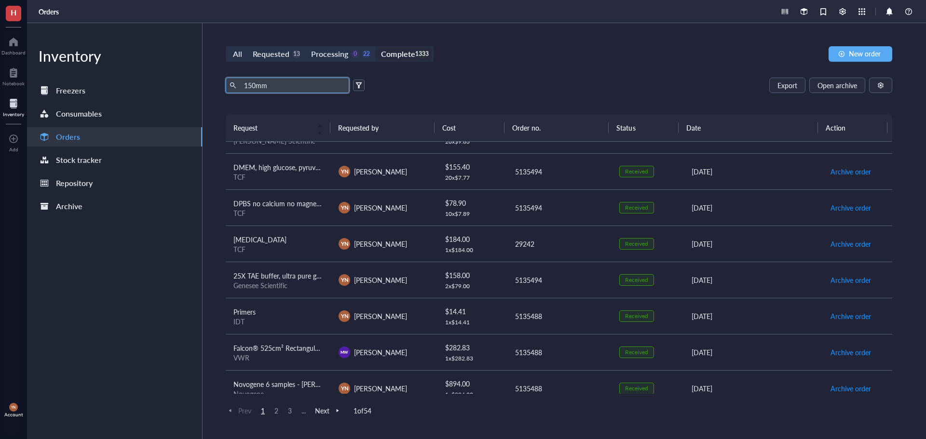
type input "150mm"
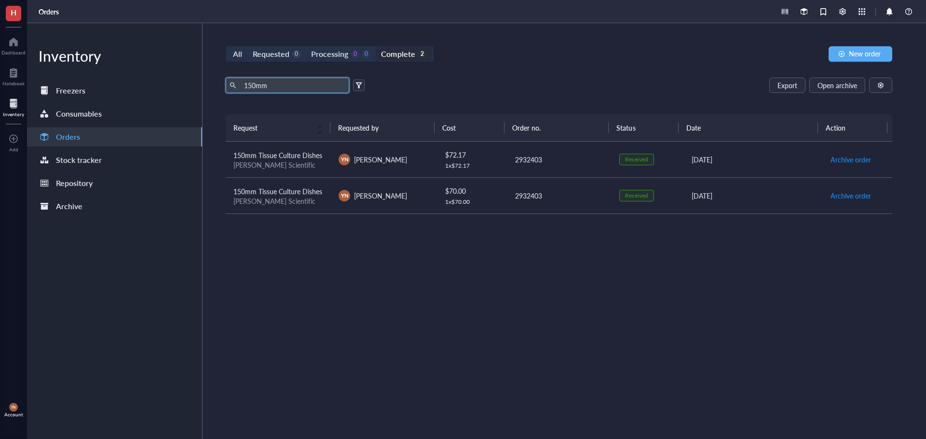
click at [302, 154] on span "150mm Tissue Culture Dishes" at bounding box center [277, 155] width 89 height 10
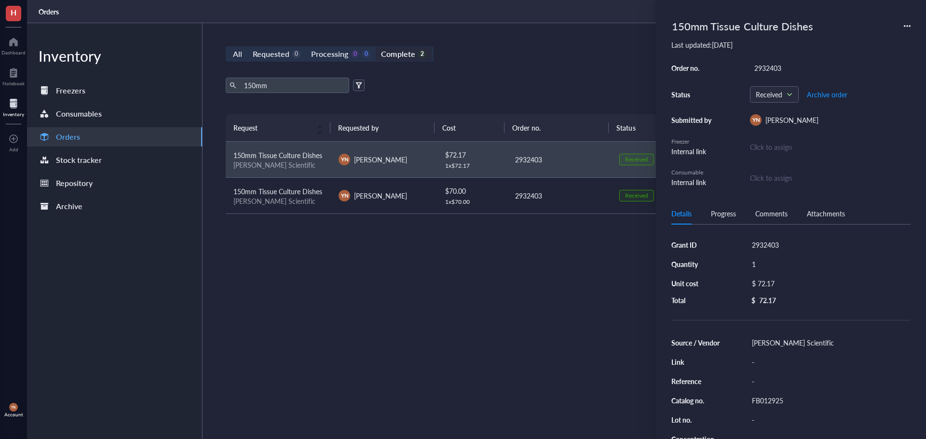
click at [906, 23] on icon at bounding box center [907, 26] width 7 height 7
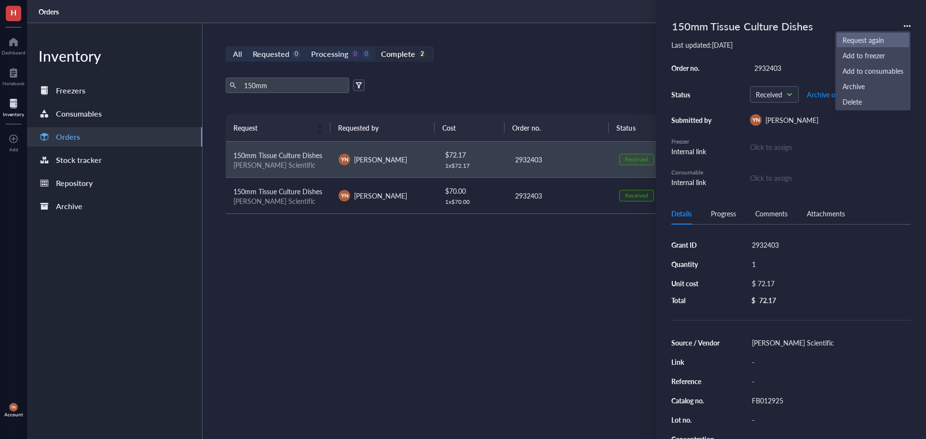
click at [868, 39] on span "Request again" at bounding box center [873, 40] width 61 height 11
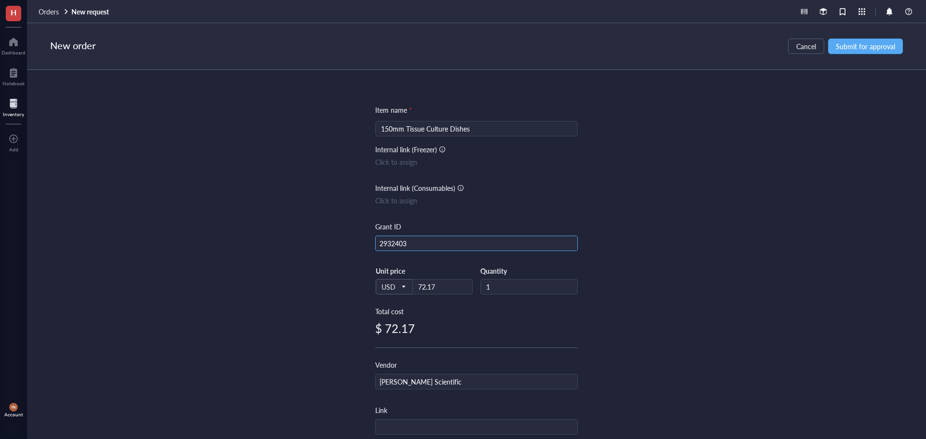
click at [409, 250] on input "2932403" at bounding box center [477, 243] width 202 height 15
click at [409, 249] on input "2932403" at bounding box center [477, 243] width 202 height 15
type input "R37"
click at [687, 187] on div "Item name * 150mm Tissue Culture Dishes Internal link (Freezer) Click to assign…" at bounding box center [476, 254] width 899 height 369
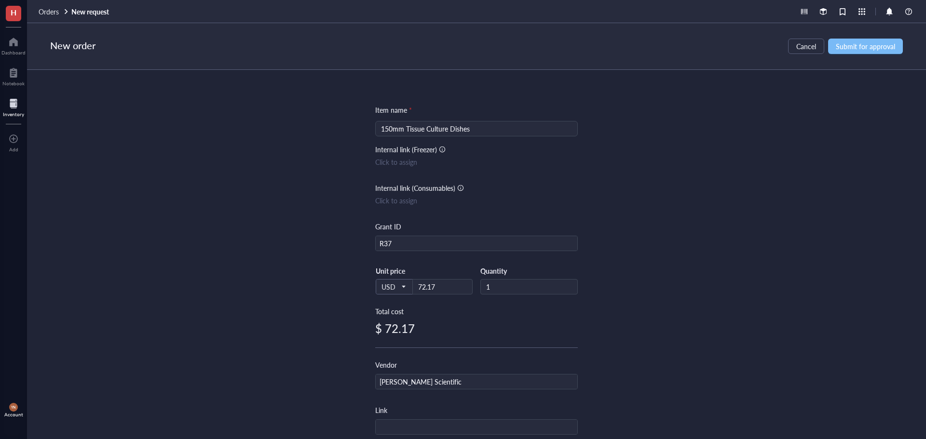
click at [868, 50] on span "Submit for approval" at bounding box center [865, 46] width 59 height 8
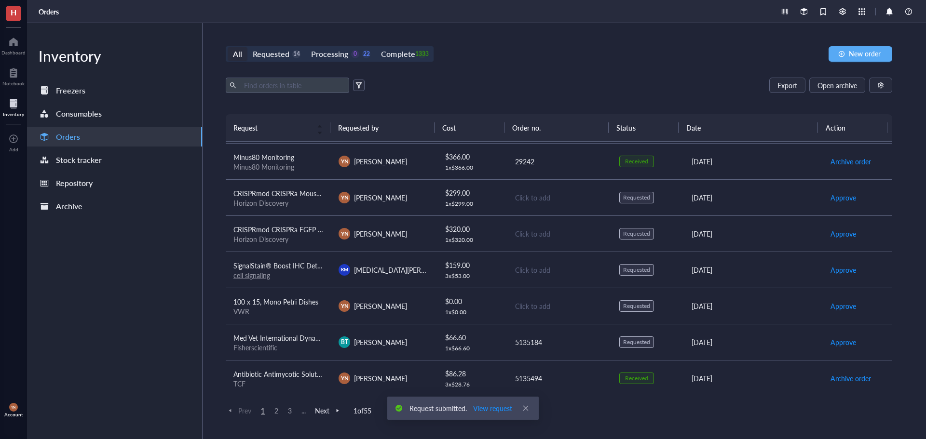
scroll to position [241, 0]
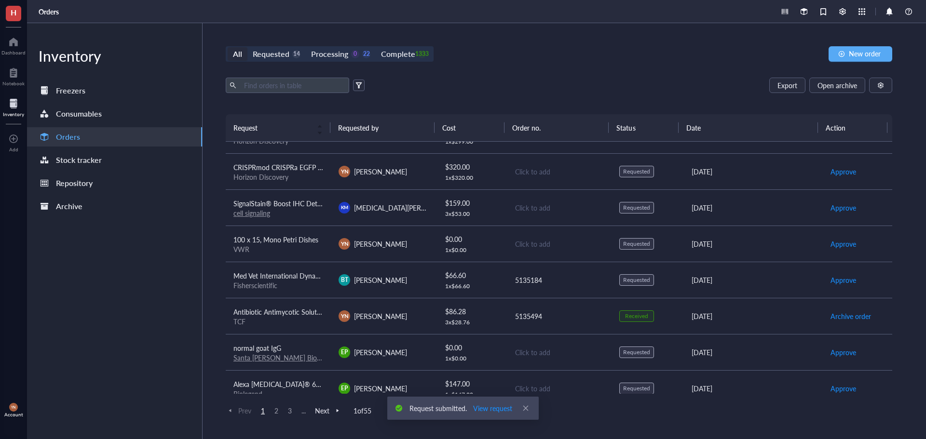
click at [276, 46] on div "All Requested 14 Processing 0 22 Complete 1333" at bounding box center [330, 53] width 208 height 15
click at [276, 54] on div "Requested" at bounding box center [271, 54] width 37 height 14
click at [247, 47] on input "Requested 14" at bounding box center [247, 47] width 0 height 0
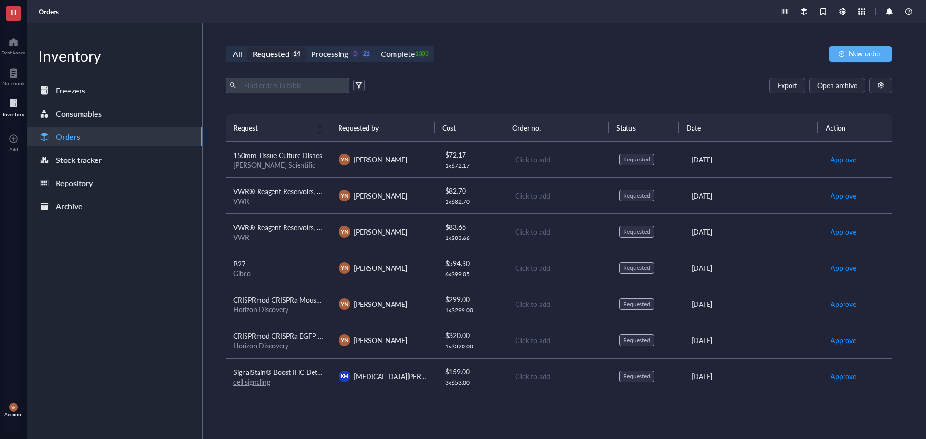
click at [260, 159] on span "150mm Tissue Culture Dishes" at bounding box center [277, 155] width 89 height 10
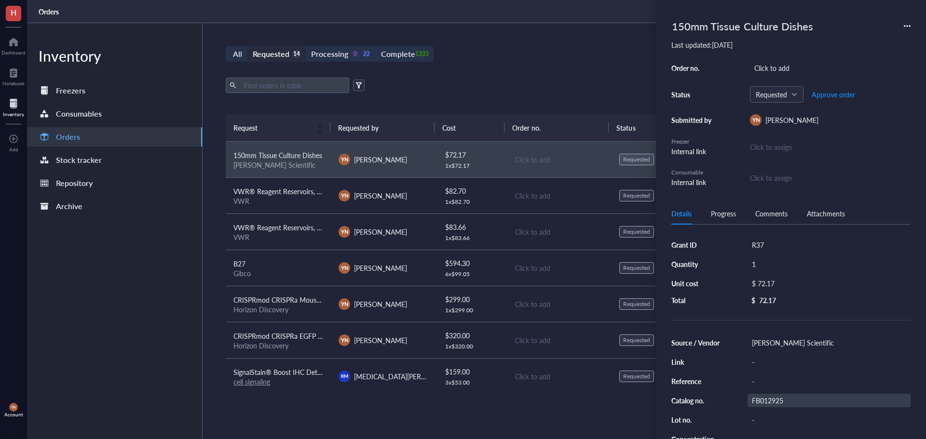
click at [768, 403] on div "FB012925" at bounding box center [829, 401] width 163 height 14
click at [768, 403] on input "FB012925" at bounding box center [767, 401] width 39 height 13
click at [774, 284] on div "$ 72.17" at bounding box center [827, 284] width 159 height 14
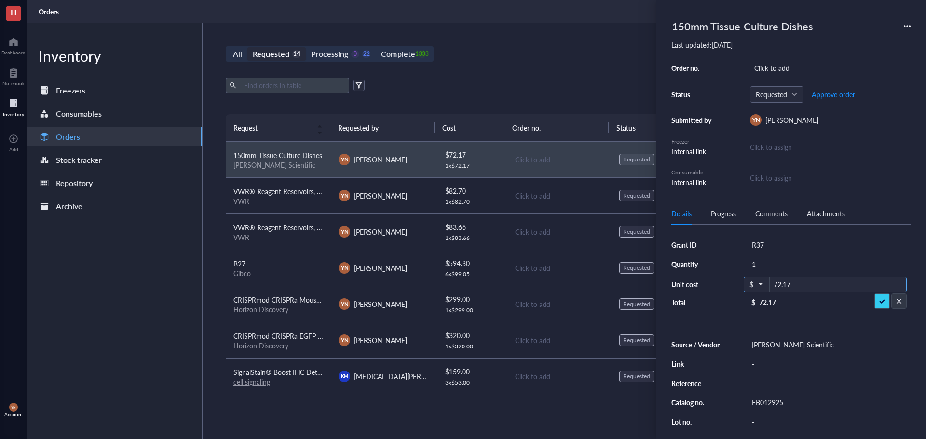
click at [796, 285] on input "72.17" at bounding box center [838, 284] width 136 height 15
type input "98.81"
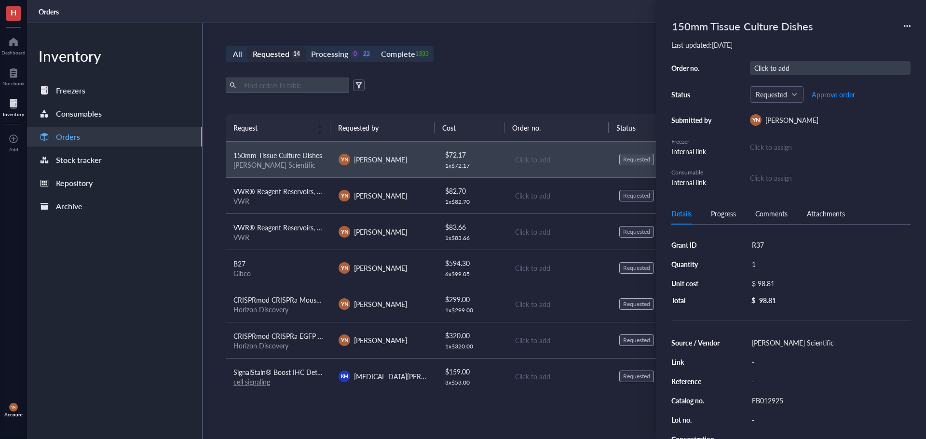
click at [764, 64] on div "Click to add" at bounding box center [830, 68] width 161 height 14
type input "5135494"
click at [581, 41] on div "All Requested 14 Processing 0 22 Complete 1333 New order Export Open archive Re…" at bounding box center [559, 231] width 713 height 416
click at [299, 196] on div "VWR® Reagent Reservoirs, 25mL Polystyrene reservoir" at bounding box center [278, 191] width 90 height 11
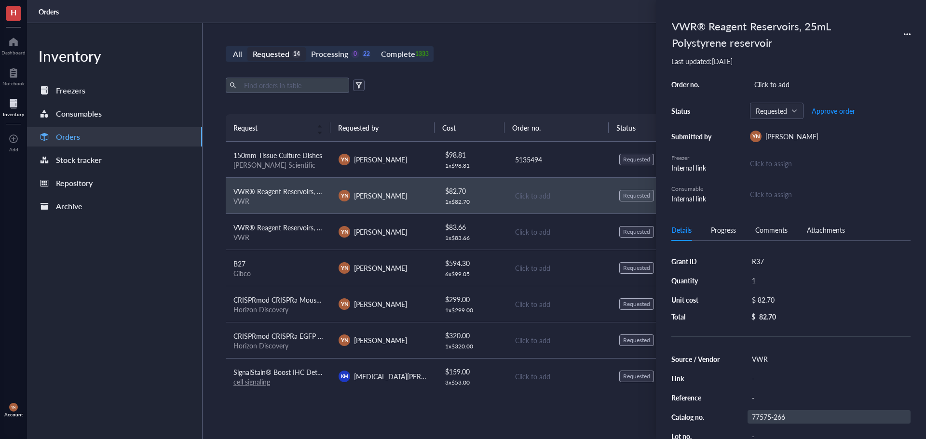
click at [777, 417] on div "77575-266" at bounding box center [829, 417] width 163 height 14
click at [777, 417] on input "77575-266" at bounding box center [769, 417] width 42 height 13
click at [776, 416] on input "77575-266" at bounding box center [769, 417] width 42 height 13
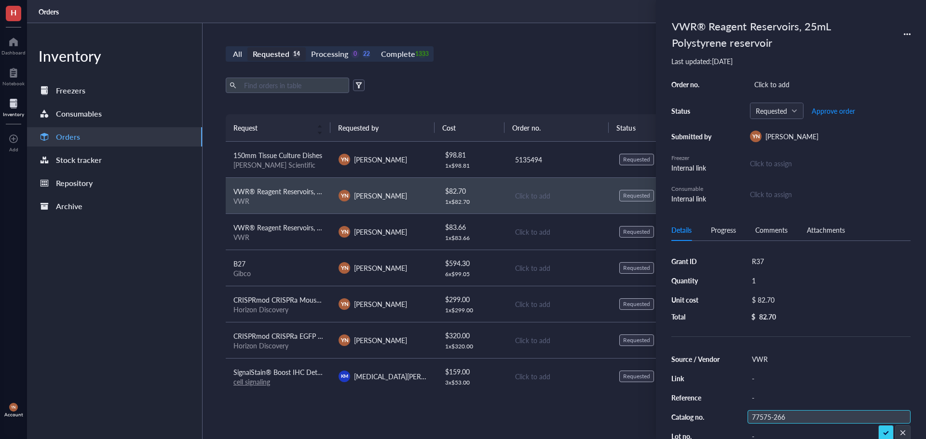
click at [776, 416] on input "77575-266" at bounding box center [769, 417] width 42 height 13
drag, startPoint x: 474, startPoint y: 90, endPoint x: 471, endPoint y: 94, distance: 5.2
click at [474, 90] on div "Export Open archive" at bounding box center [559, 85] width 667 height 15
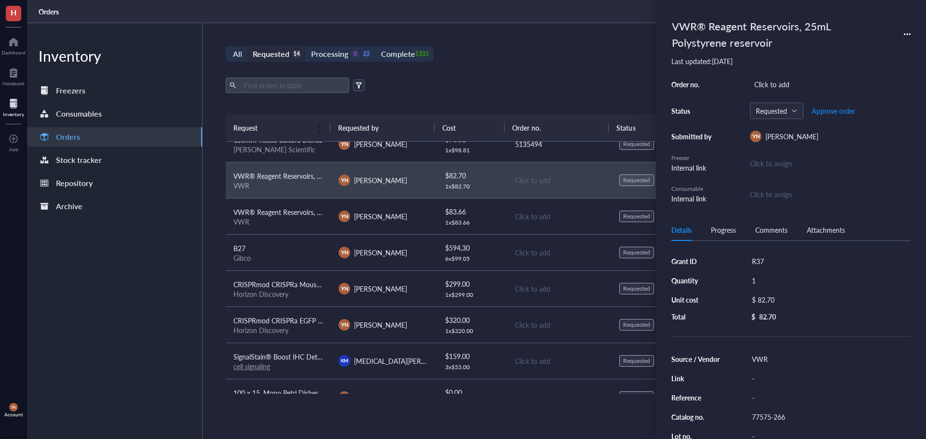
scroll to position [13, 0]
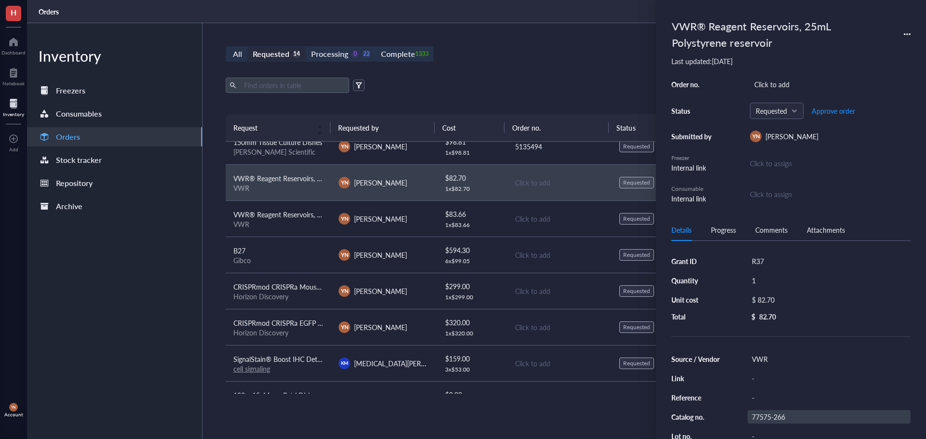
click at [776, 414] on div "77575-266" at bounding box center [829, 417] width 163 height 14
click at [776, 414] on input "77575-266" at bounding box center [769, 417] width 42 height 13
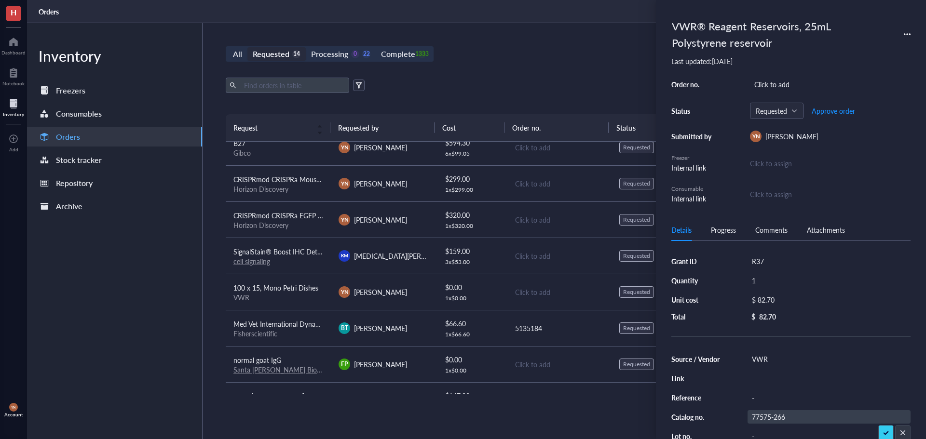
scroll to position [109, 0]
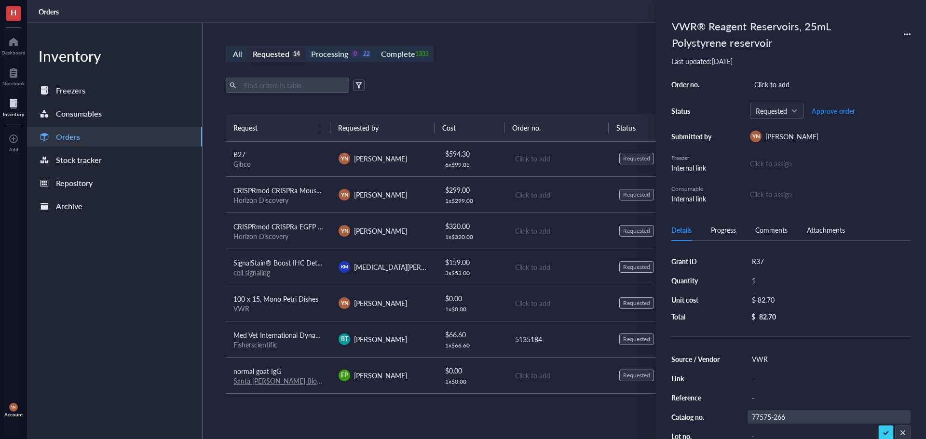
click at [304, 298] on span "100 x 15, Mono Petri Dishes" at bounding box center [275, 299] width 85 height 10
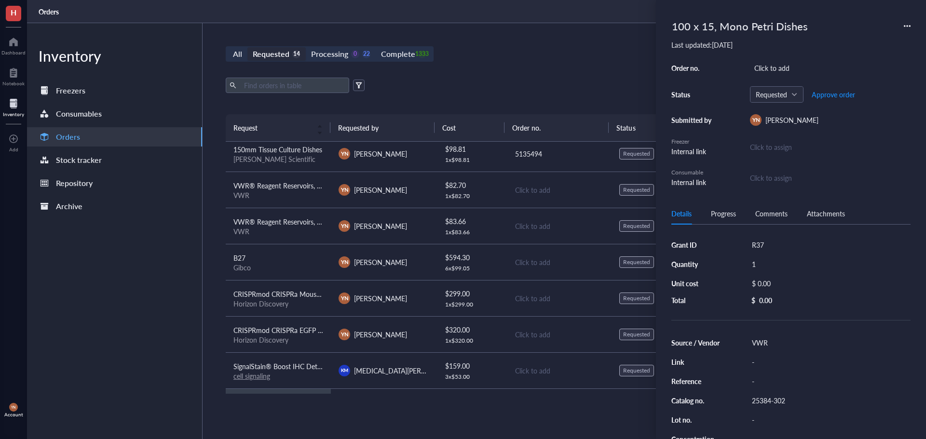
scroll to position [0, 0]
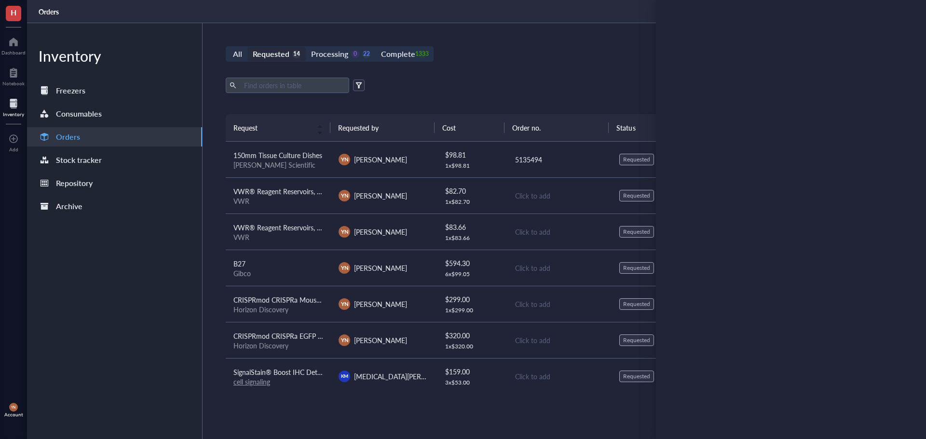
click at [280, 156] on span "150mm Tissue Culture Dishes" at bounding box center [277, 155] width 89 height 10
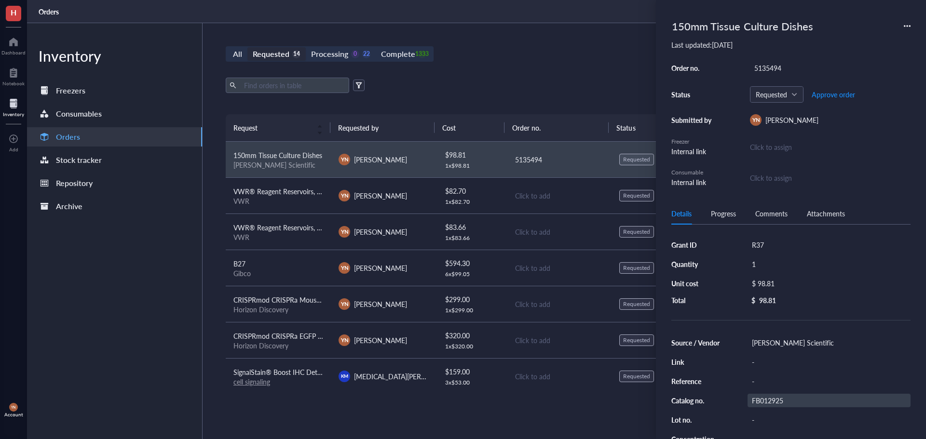
click at [763, 401] on div "FB012925" at bounding box center [829, 401] width 163 height 14
click at [763, 401] on input "FB012925" at bounding box center [767, 401] width 39 height 13
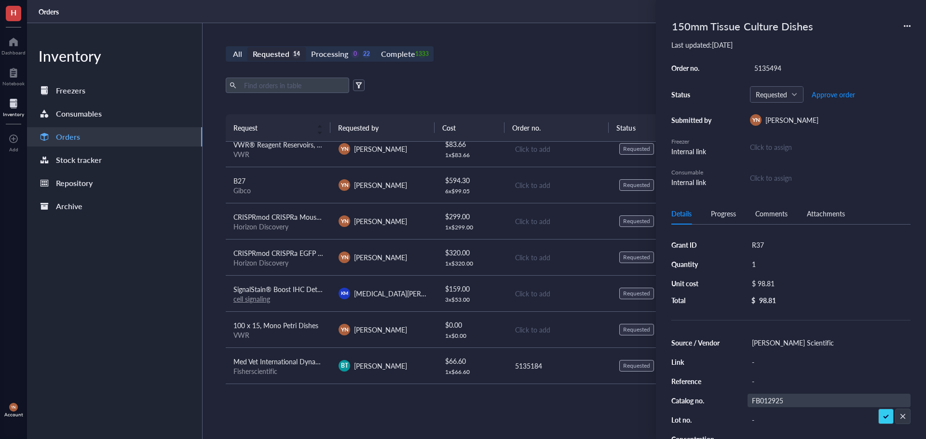
scroll to position [96, 0]
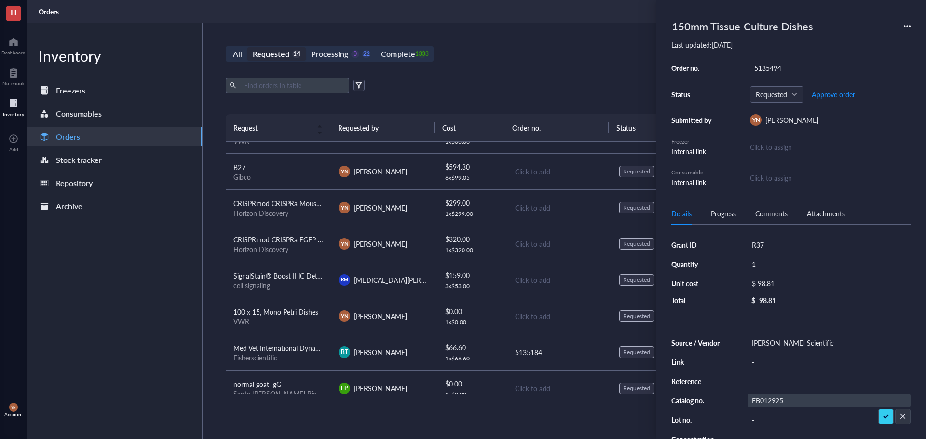
drag, startPoint x: 275, startPoint y: 318, endPoint x: 282, endPoint y: 317, distance: 6.8
click at [275, 318] on div "VWR" at bounding box center [278, 321] width 90 height 9
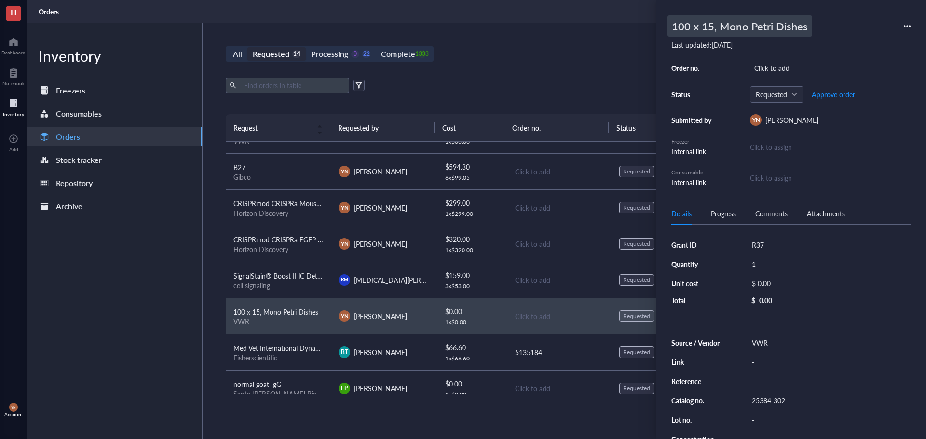
click at [741, 22] on div "100 x 15, Mono Petri Dishes" at bounding box center [739, 25] width 145 height 21
click at [741, 22] on input "100 x 15, Mono Petri Dishes" at bounding box center [759, 26] width 182 height 20
click at [709, 19] on input "100 x 15, Mono Petri Dishes" at bounding box center [759, 26] width 182 height 20
click at [716, 27] on input "100 x 15, Mono Petri Dishes" at bounding box center [759, 26] width 182 height 20
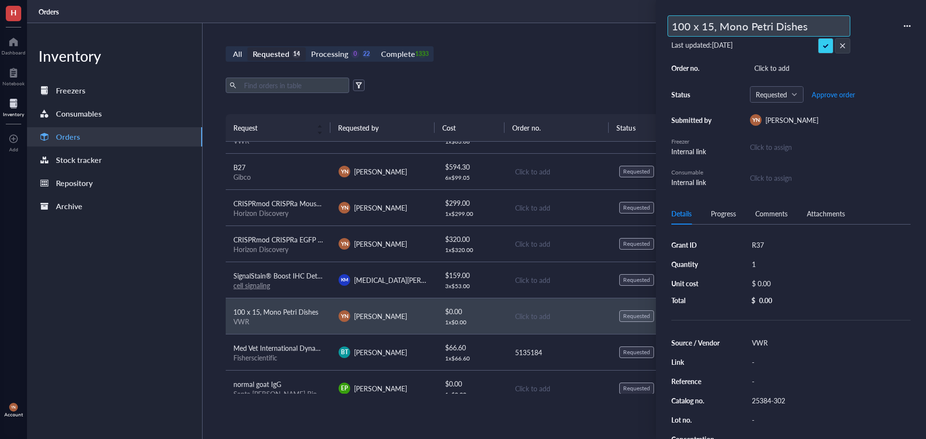
click at [716, 27] on input "100 x 15, Mono Petri Dishes" at bounding box center [759, 26] width 182 height 20
paste input "Falcon™ Bacteriological Petri Dishes with Lid"
type input "Falcon™ Bacteriological Petri Dishes with Lid"
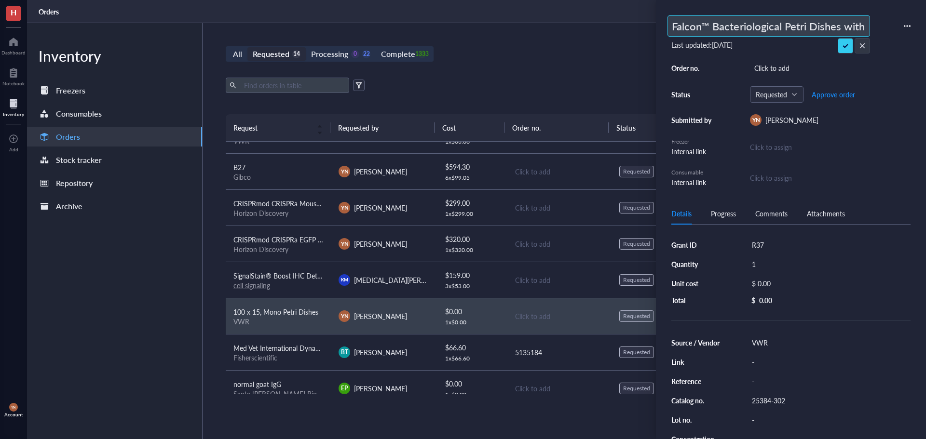
scroll to position [0, 14]
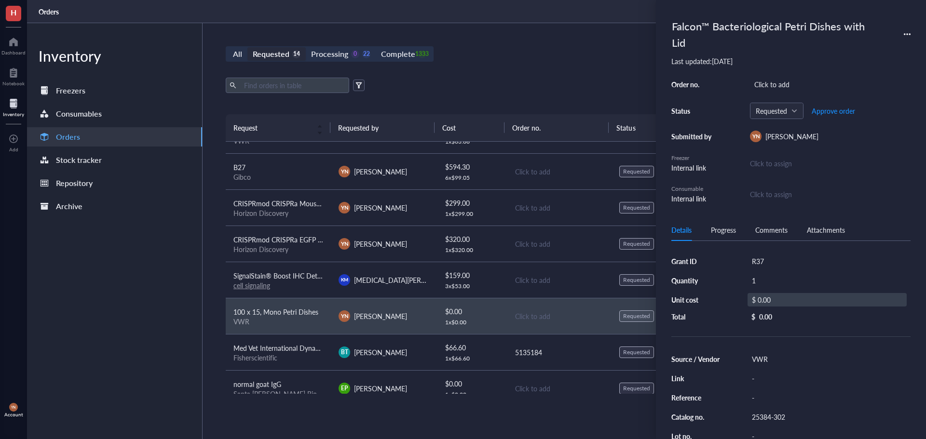
click at [776, 284] on div "Grant ID R37 Quantity 1 Unit cost $ 0.00 Total $ 0.00" at bounding box center [790, 288] width 239 height 67
click at [770, 300] on div "$ 0.00" at bounding box center [827, 300] width 159 height 14
click at [770, 300] on input "0.00" at bounding box center [838, 301] width 136 height 15
type input "46"
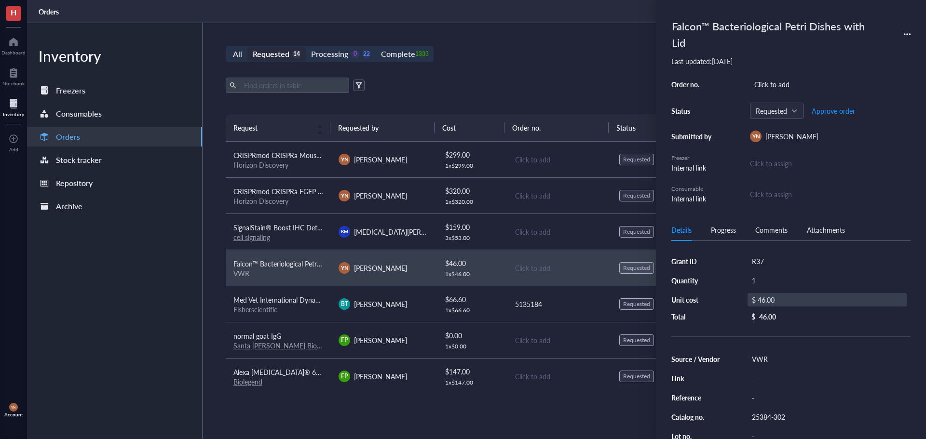
click at [287, 228] on span "SignalStain® Boost IHC Detection Reagent (HRP, Rabbit)" at bounding box center [318, 228] width 170 height 10
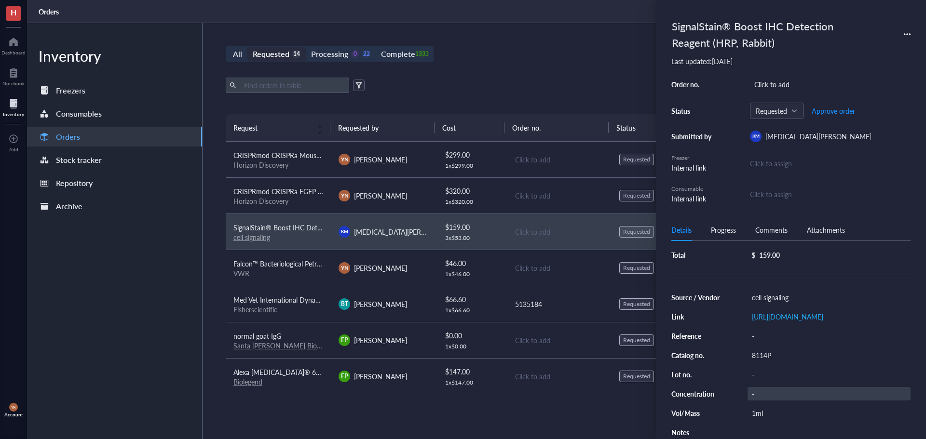
scroll to position [96, 0]
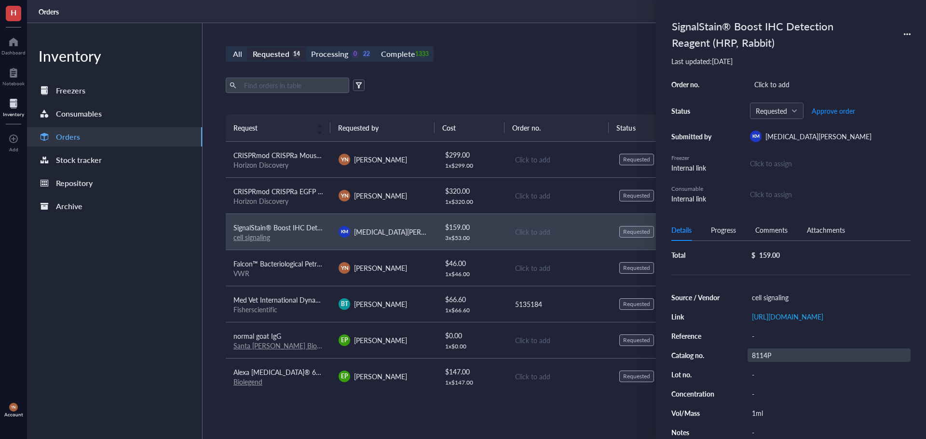
click at [765, 362] on div "8114P" at bounding box center [829, 356] width 163 height 14
click at [765, 362] on input "8114P" at bounding box center [762, 355] width 29 height 13
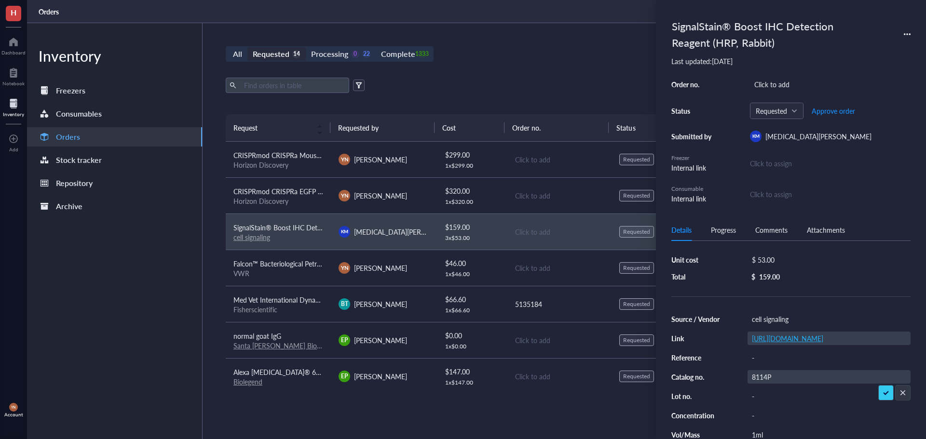
scroll to position [0, 0]
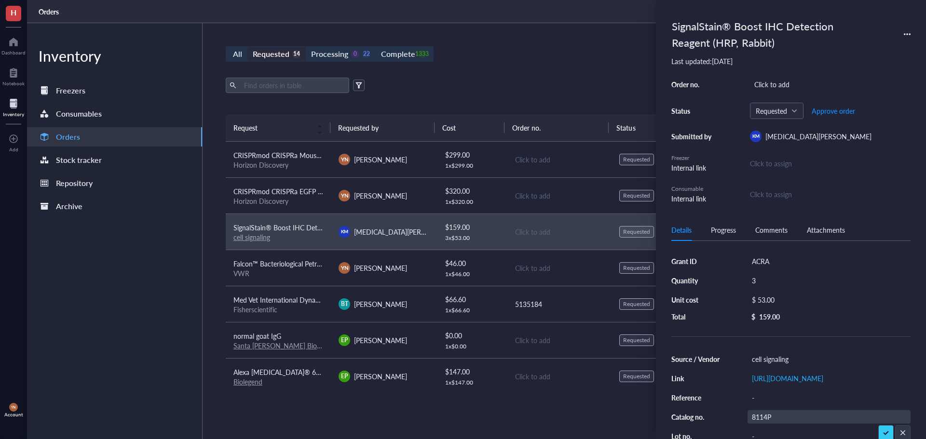
drag, startPoint x: 504, startPoint y: 63, endPoint x: 500, endPoint y: 76, distance: 13.7
click at [504, 63] on div "All Requested 14 Processing 0 22 Complete 1333 New order Export Open archive Re…" at bounding box center [559, 231] width 713 height 416
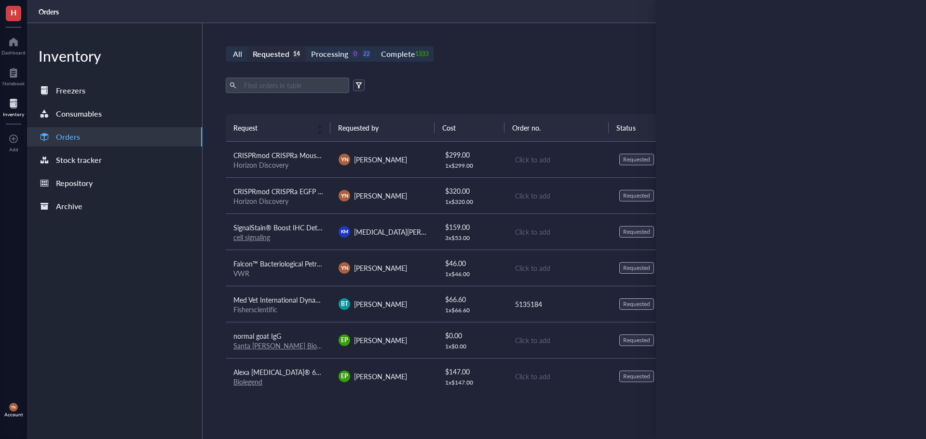
click at [293, 292] on td "Med Vet International Dynarex Braided (Pga) Sutures, Absorbable, Synthetic, Vio…" at bounding box center [278, 304] width 105 height 36
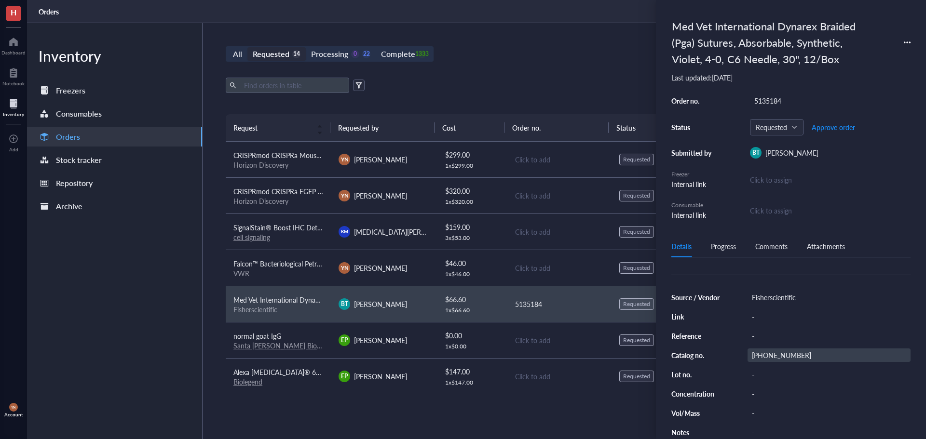
scroll to position [82, 0]
click at [779, 349] on div "[PHONE_NUMBER]" at bounding box center [829, 356] width 163 height 14
click at [779, 349] on input "[PHONE_NUMBER]" at bounding box center [773, 355] width 50 height 13
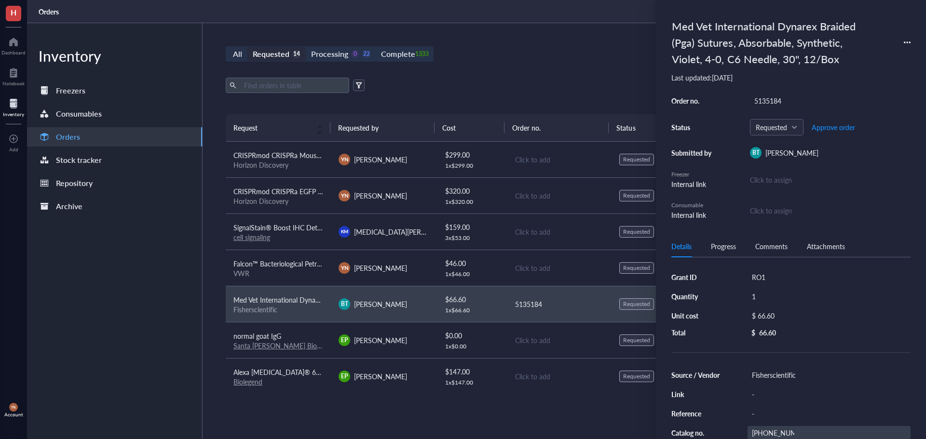
scroll to position [0, 0]
click at [773, 439] on input "[PHONE_NUMBER]" at bounding box center [773, 433] width 50 height 13
click at [772, 434] on input "[PHONE_NUMBER]" at bounding box center [773, 433] width 50 height 13
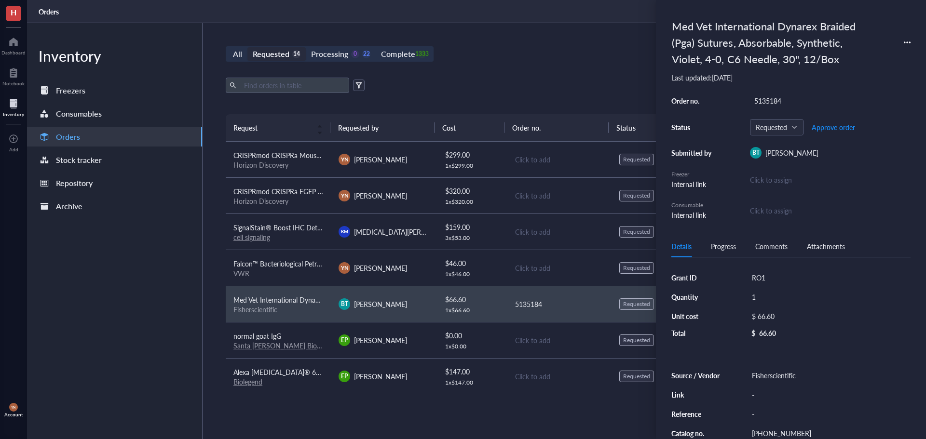
click at [290, 266] on span "Falcon™ Bacteriological Petri Dishes with Lid" at bounding box center [299, 264] width 132 height 10
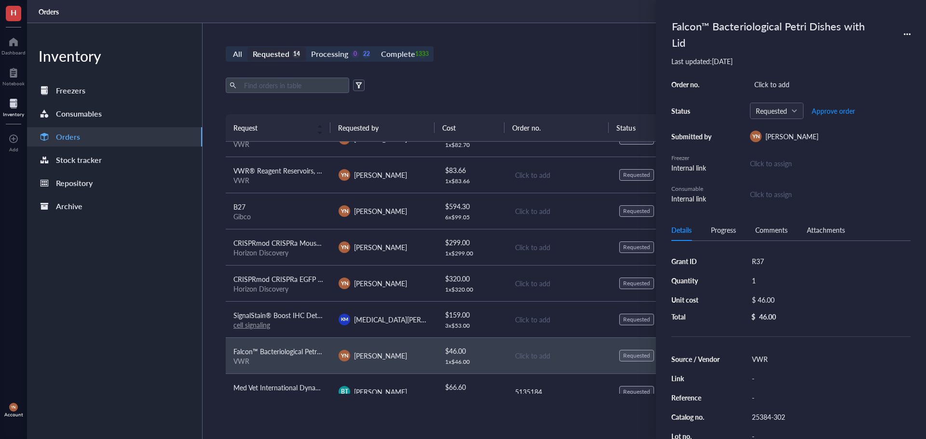
scroll to position [48, 0]
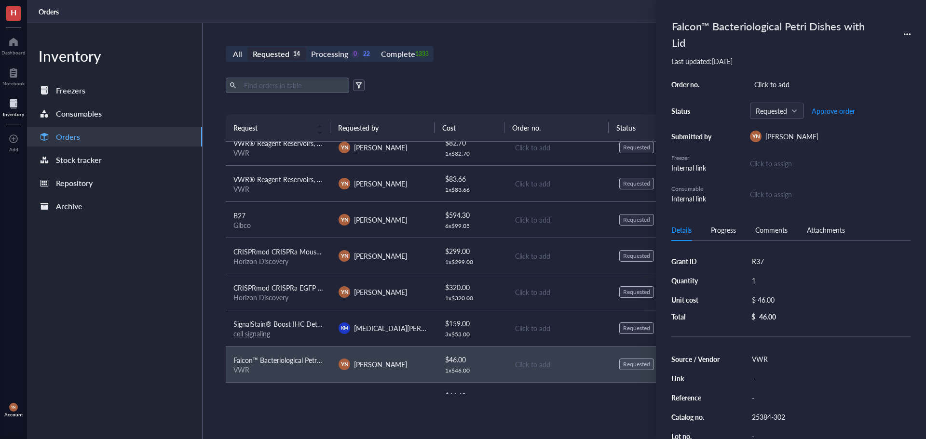
click at [296, 215] on div "B27" at bounding box center [278, 215] width 90 height 11
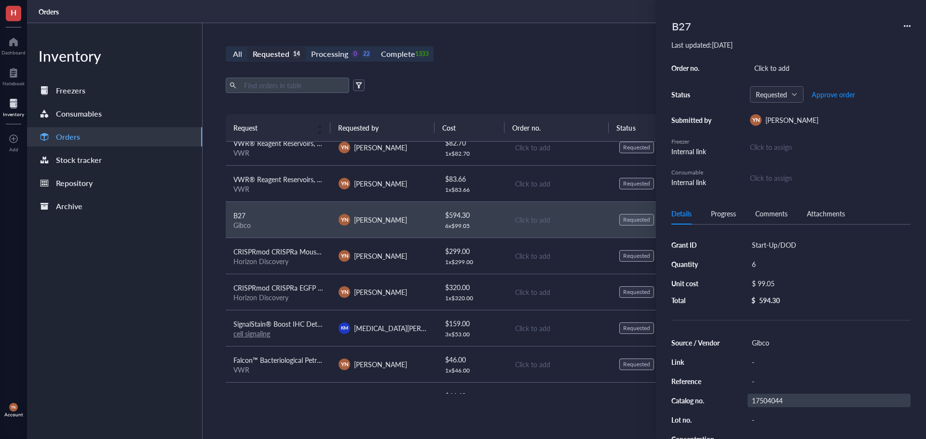
click at [770, 394] on div "17504044" at bounding box center [829, 401] width 163 height 14
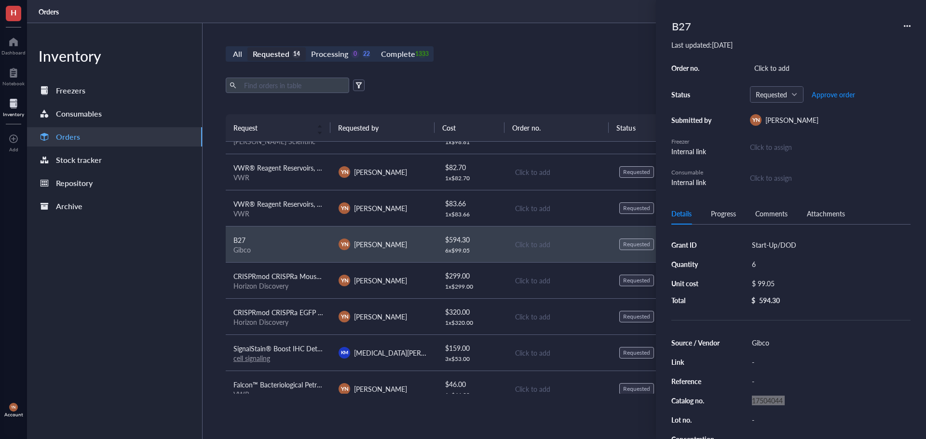
scroll to position [0, 0]
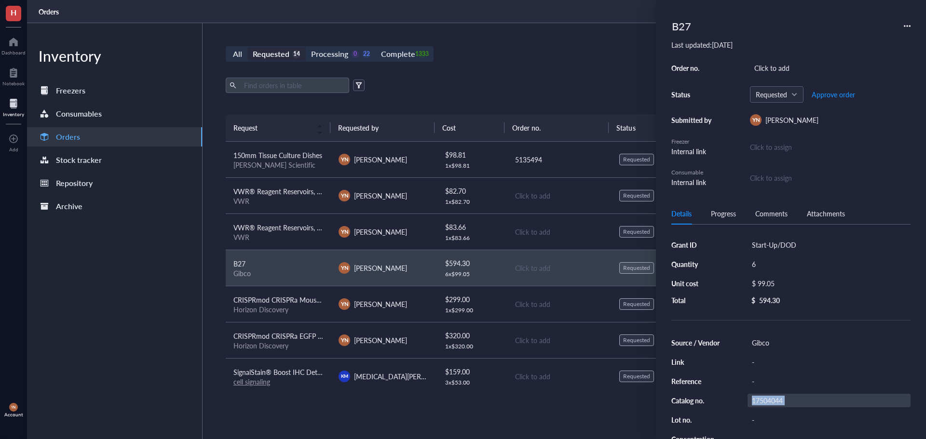
click at [769, 398] on div "17504044" at bounding box center [829, 401] width 163 height 14
click at [300, 189] on span "VWR® Reagent Reservoirs, 25mL Polystyrene reservoir" at bounding box center [315, 192] width 164 height 10
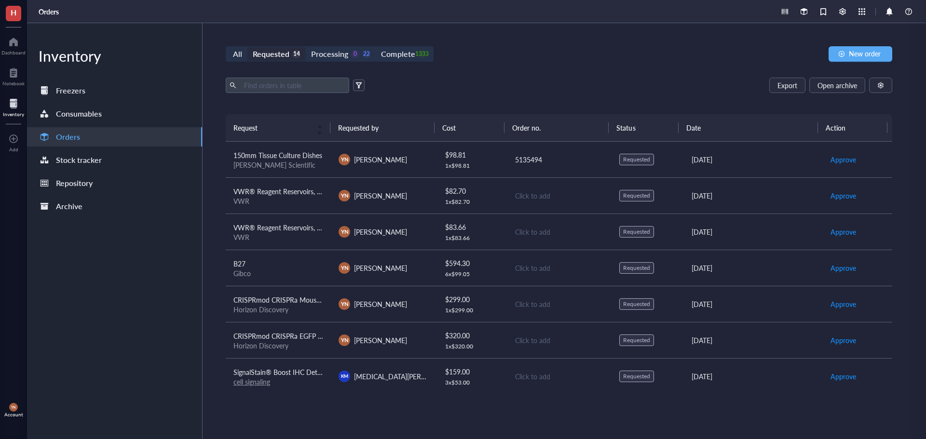
click at [287, 229] on span "VWR® Reagent Reservoirs, Polystyrene reservoir, 3-well divided" at bounding box center [328, 228] width 190 height 10
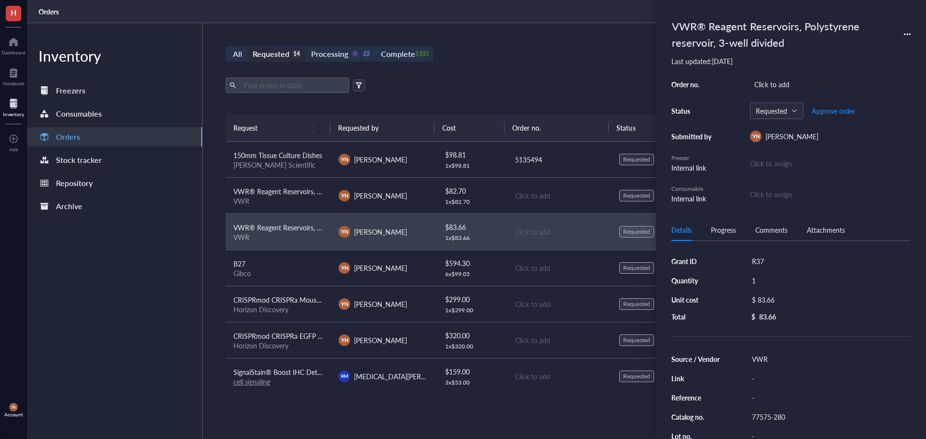
click at [310, 191] on span "VWR® Reagent Reservoirs, 25mL Polystyrene reservoir" at bounding box center [315, 192] width 164 height 10
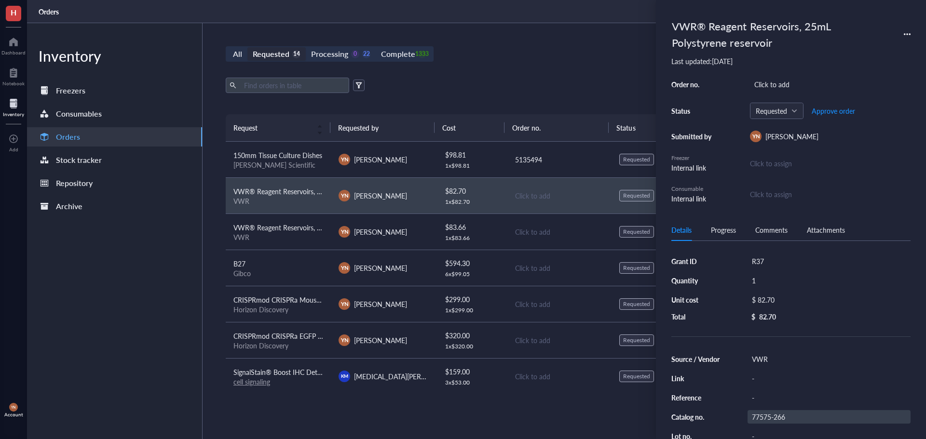
click at [781, 418] on div "77575-266" at bounding box center [829, 417] width 163 height 14
click at [781, 418] on input "77575-266" at bounding box center [769, 417] width 42 height 13
type input "[PHONE_NUMBER]"
click at [766, 356] on div "VWR" at bounding box center [829, 360] width 163 height 14
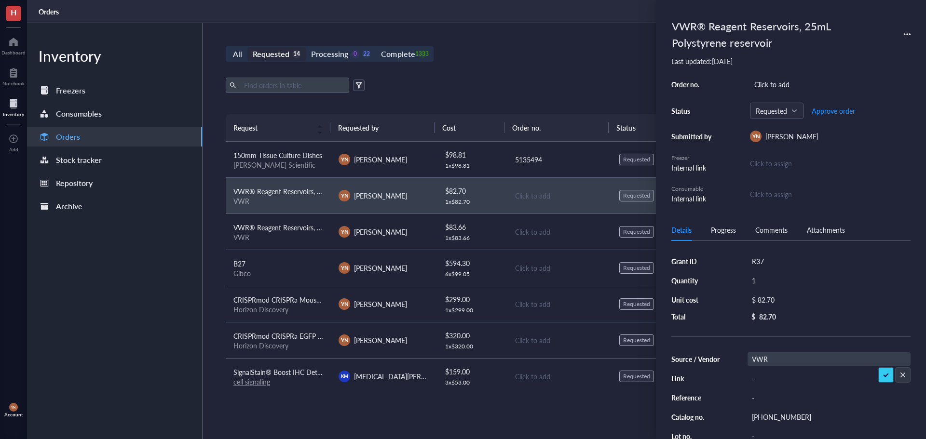
click at [766, 356] on input "VWR" at bounding box center [762, 359] width 29 height 13
type input "[PERSON_NAME] Scientific"
click at [784, 299] on div "$ 82.70" at bounding box center [827, 300] width 159 height 14
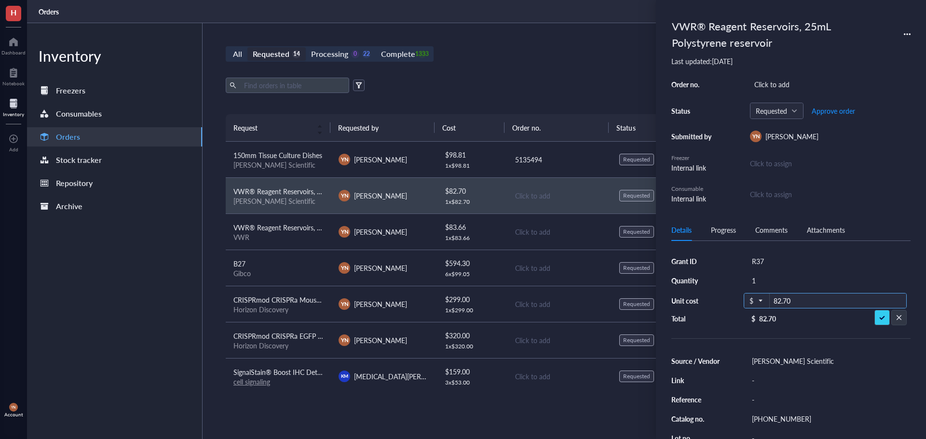
click at [792, 301] on input "82.70" at bounding box center [838, 301] width 136 height 15
type input "81.46"
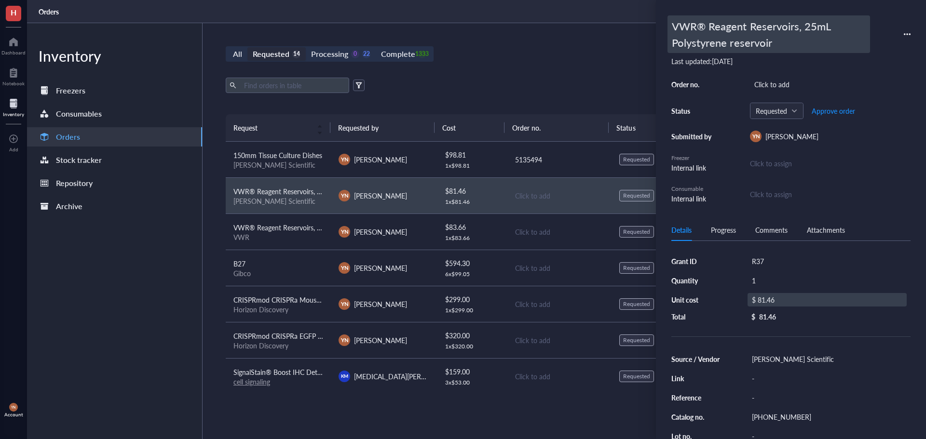
click at [750, 36] on div "VWR® Reagent Reservoirs, 25mL Polystyrene reservoir" at bounding box center [768, 34] width 203 height 38
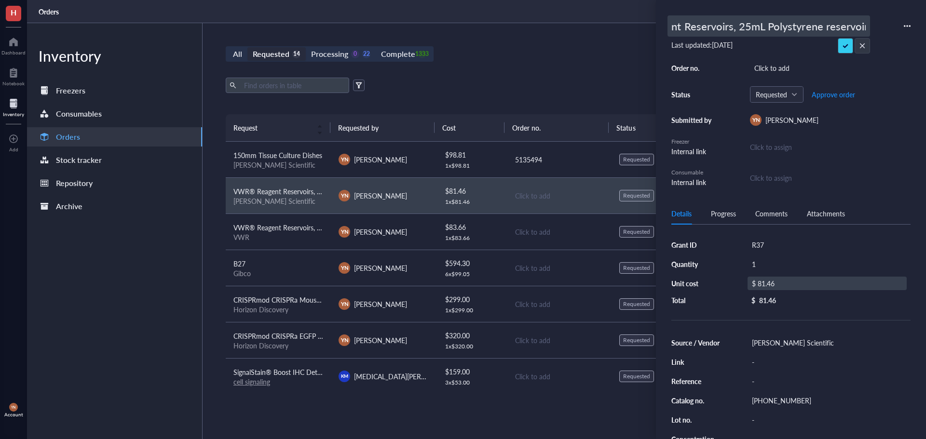
click at [750, 28] on input "VWR® Reagent Reservoirs, 25mL Polystyrene reservoir" at bounding box center [769, 26] width 202 height 20
type input "BIOTIX™ Disposable Manual 25mL Reagent Reservoirs"
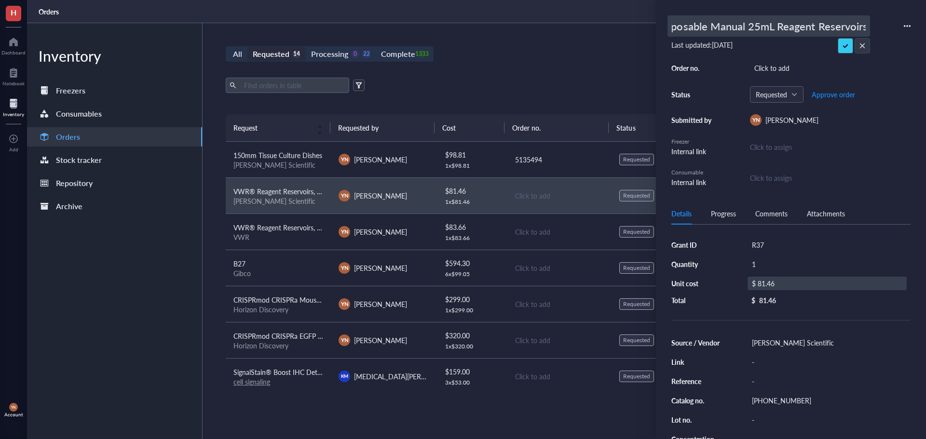
click at [473, 59] on div "All Requested 14 Processing 0 22 Complete 1333 New order" at bounding box center [559, 53] width 667 height 15
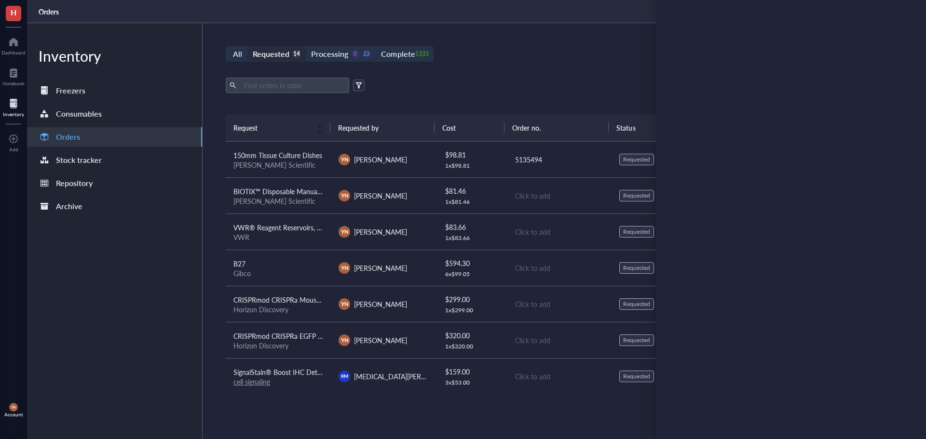
click at [294, 232] on span "VWR® Reagent Reservoirs, Polystyrene reservoir, 3-well divided" at bounding box center [328, 228] width 190 height 10
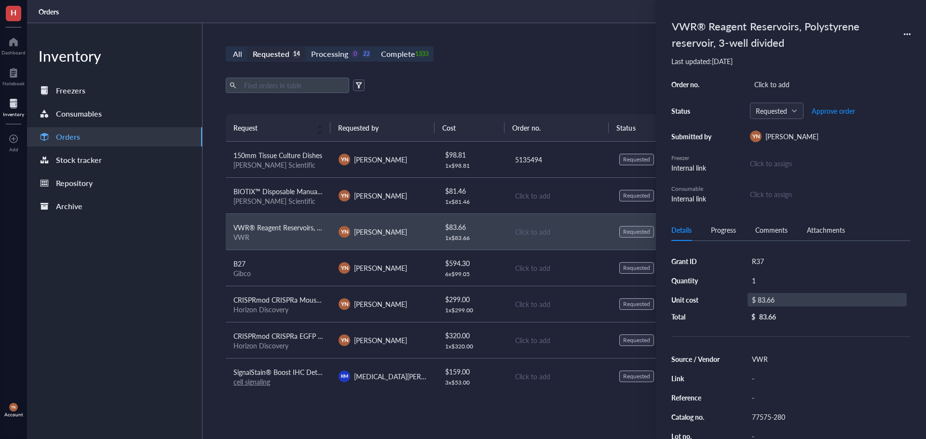
click at [771, 301] on div "$ 83.66" at bounding box center [827, 300] width 159 height 14
click at [798, 301] on input "83.66" at bounding box center [838, 301] width 136 height 15
type input "88.87"
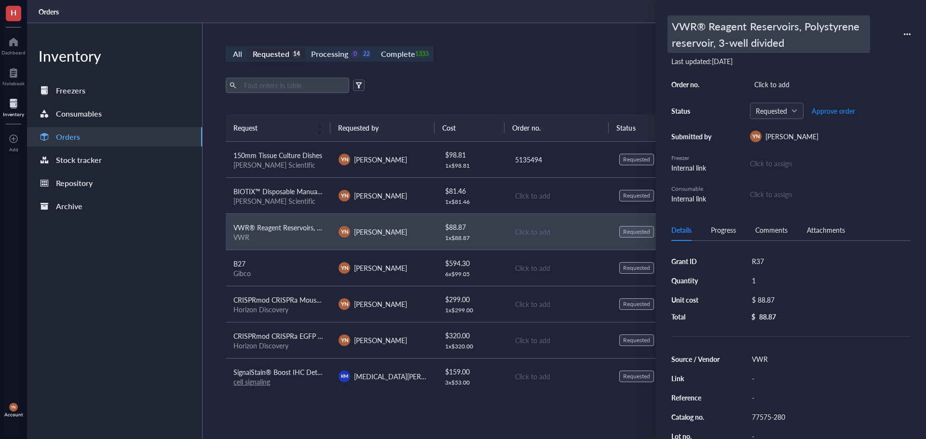
click at [739, 34] on div "VWR® Reagent Reservoirs, Polystyrene reservoir, 3-well divided" at bounding box center [768, 34] width 203 height 38
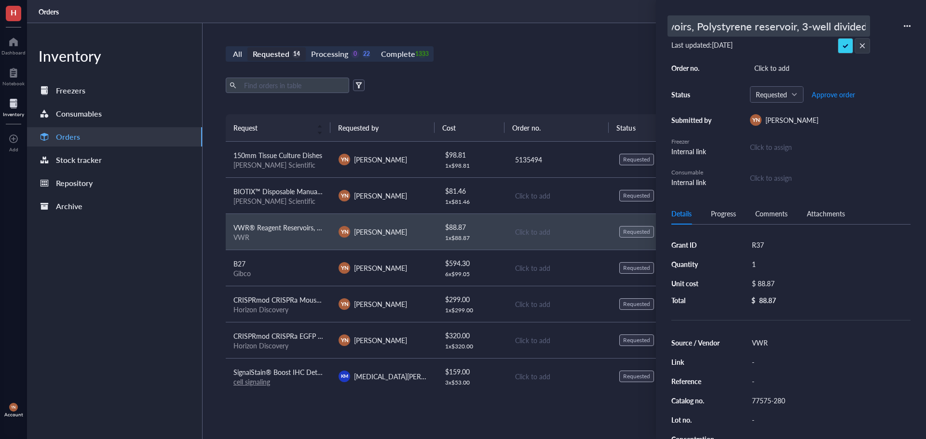
click at [746, 28] on input "VWR® Reagent Reservoirs, Polystyrene reservoir, 3-well divided" at bounding box center [769, 26] width 202 height 20
type input "BIOTIX™ Disposable 3-Well Divided 25mL Reagent Reservoirs"
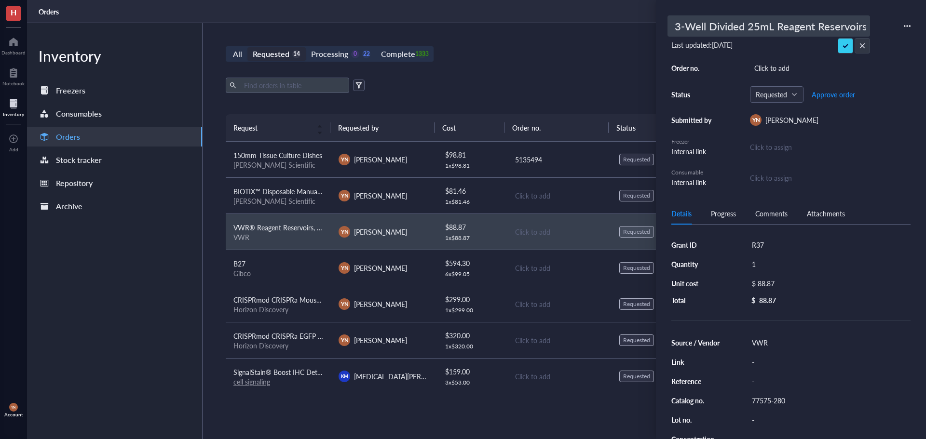
scroll to position [0, 0]
click at [774, 404] on div "Source / Vendor VWR Link - Reference - Catalog no. 77575-280 Lot no. - Concentr…" at bounding box center [790, 410] width 239 height 149
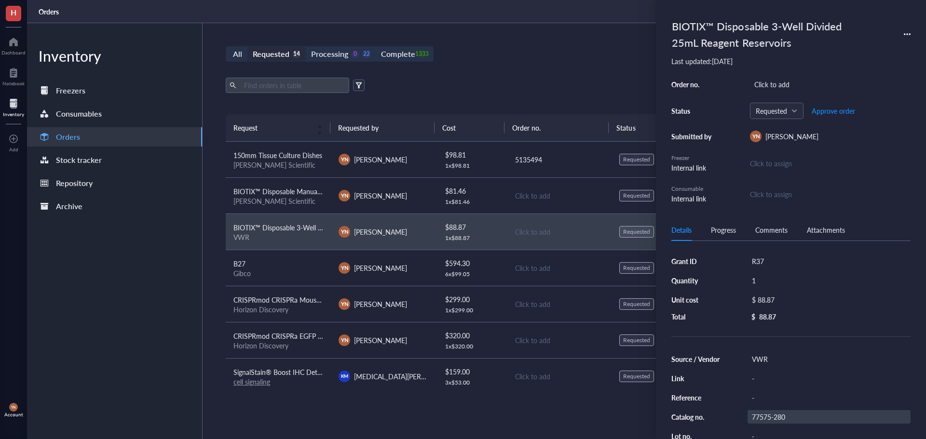
click at [779, 419] on div "77575-280" at bounding box center [829, 417] width 163 height 14
click at [780, 419] on input "77575-280" at bounding box center [769, 417] width 42 height 13
type input "[PHONE_NUMBER]"
click at [772, 365] on div "VWR" at bounding box center [829, 360] width 163 height 14
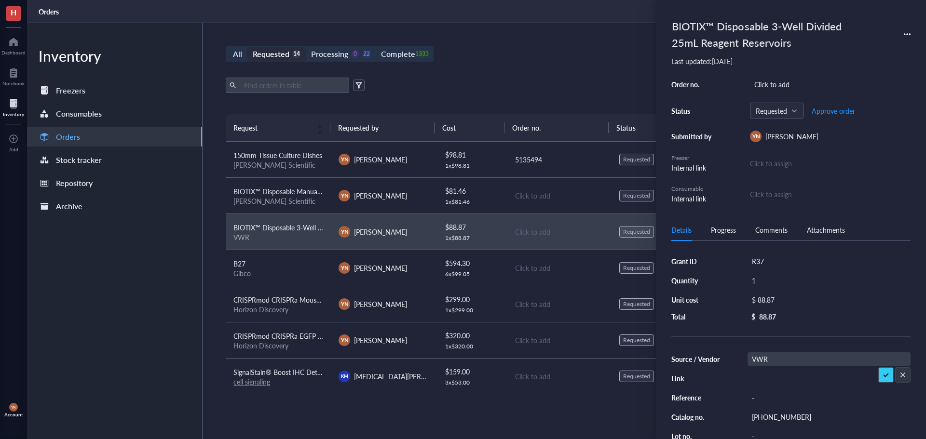
click at [768, 360] on input "VWR" at bounding box center [762, 359] width 29 height 13
type input "[PERSON_NAME] Scientific"
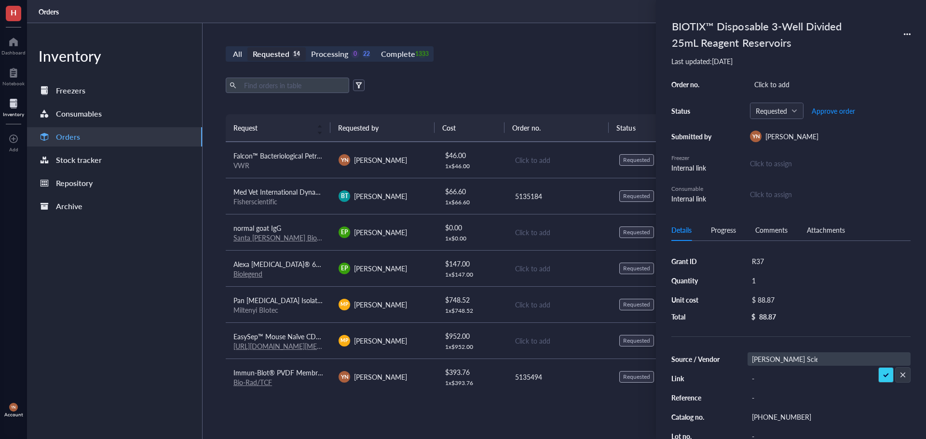
scroll to position [254, 0]
drag, startPoint x: 307, startPoint y: 336, endPoint x: 312, endPoint y: 337, distance: 5.5
click at [307, 336] on span "EasySep™ Mouse Naïve CD8+ [MEDICAL_DATA] Isolation Kit" at bounding box center [324, 335] width 183 height 10
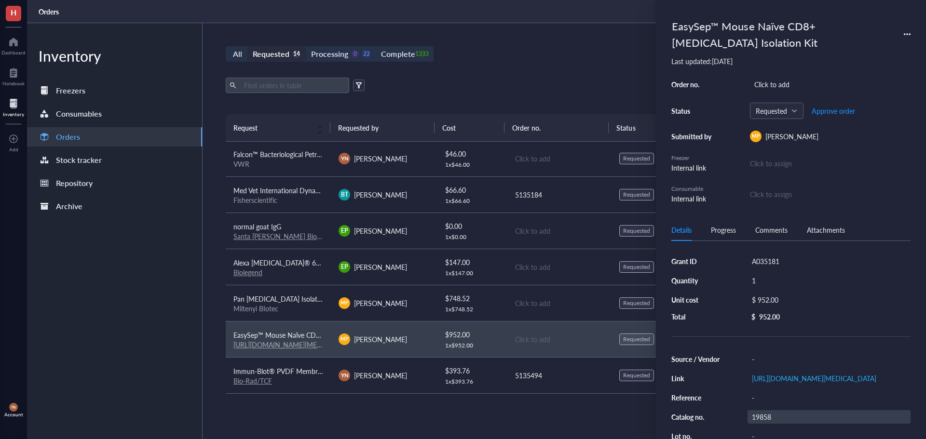
click at [758, 424] on div "19858" at bounding box center [829, 417] width 163 height 14
click at [758, 423] on input "19858" at bounding box center [762, 417] width 29 height 13
click at [295, 304] on div "Pan [MEDICAL_DATA] Isolation Kit" at bounding box center [278, 299] width 90 height 11
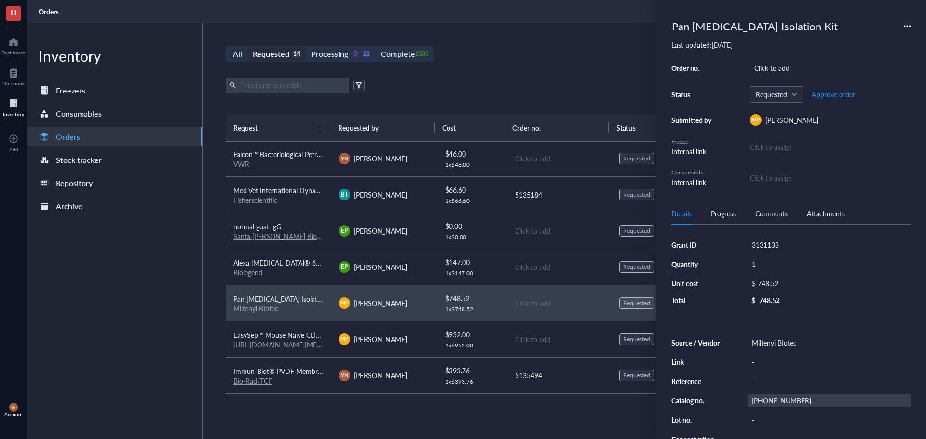
click at [780, 402] on div "[PHONE_NUMBER]" at bounding box center [829, 401] width 163 height 14
click at [780, 402] on input "[PHONE_NUMBER]" at bounding box center [773, 401] width 50 height 13
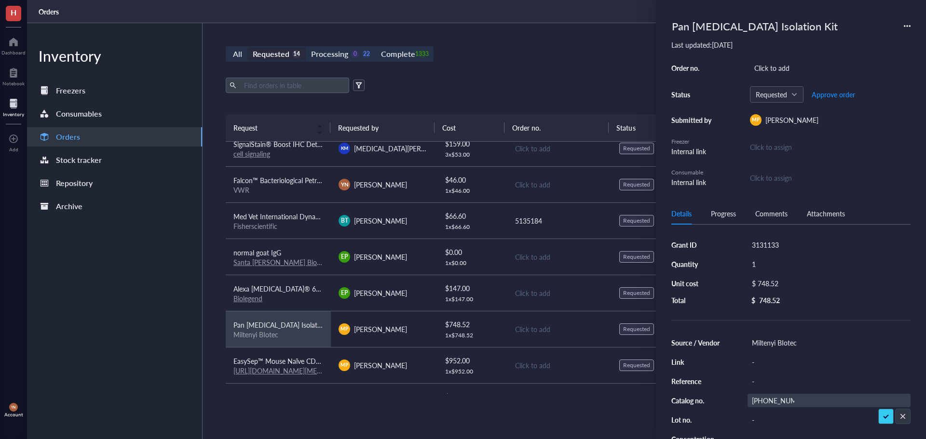
scroll to position [206, 0]
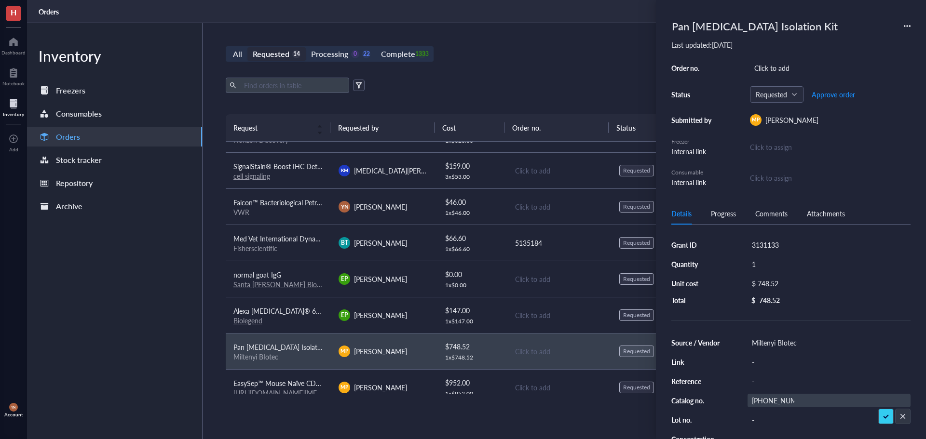
click at [291, 239] on span "Med Vet International Dynarex Braided (Pga) Sutures, Absorbable, Synthetic, Vio…" at bounding box center [398, 239] width 331 height 10
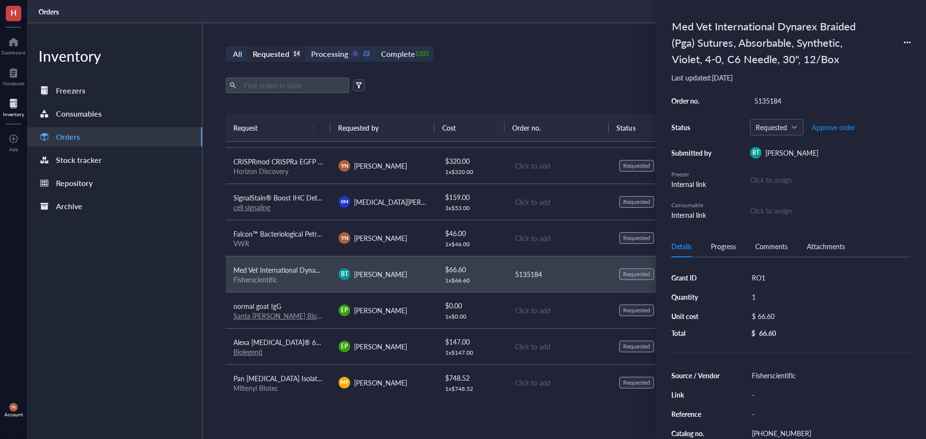
scroll to position [158, 0]
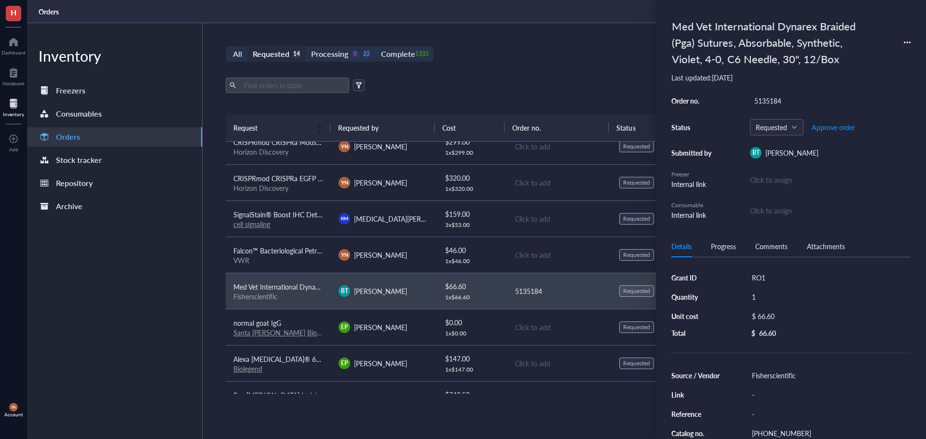
click at [297, 251] on span "Falcon™ Bacteriological Petri Dishes with Lid" at bounding box center [299, 251] width 132 height 10
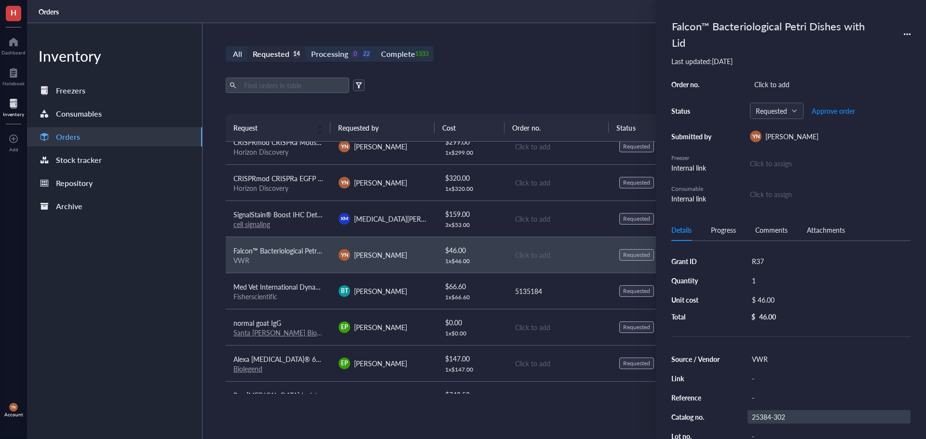
click at [774, 416] on div "25384-302" at bounding box center [829, 417] width 163 height 14
click at [773, 417] on input "25384-302" at bounding box center [769, 417] width 42 height 13
type input "08-757-100D"
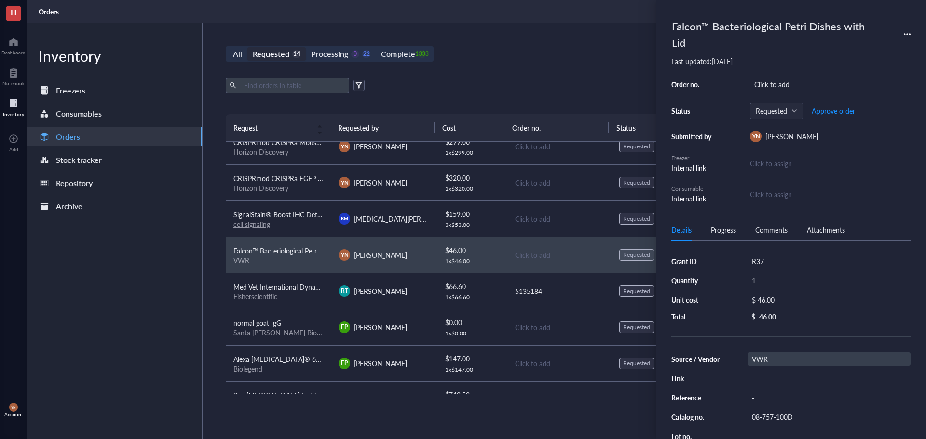
click at [769, 364] on div "VWR" at bounding box center [829, 360] width 163 height 14
click at [763, 362] on input "VWR" at bounding box center [762, 359] width 29 height 13
type input "[PERSON_NAME] Scientific"
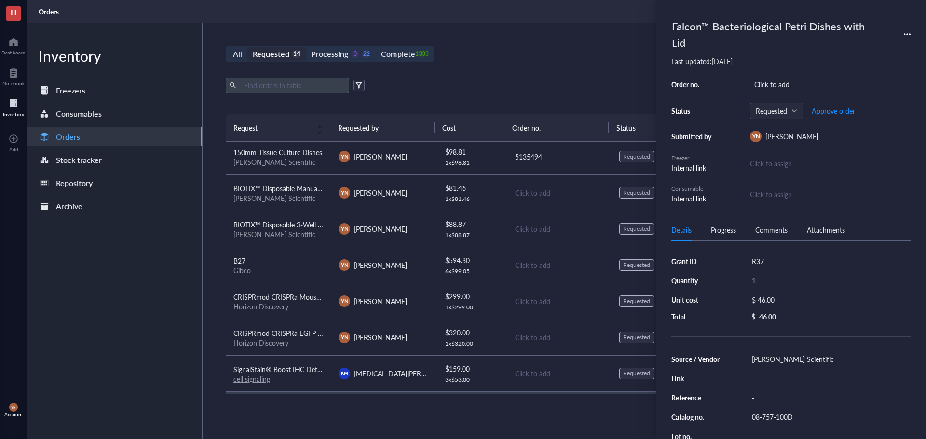
scroll to position [0, 0]
